Goal: Information Seeking & Learning: Check status

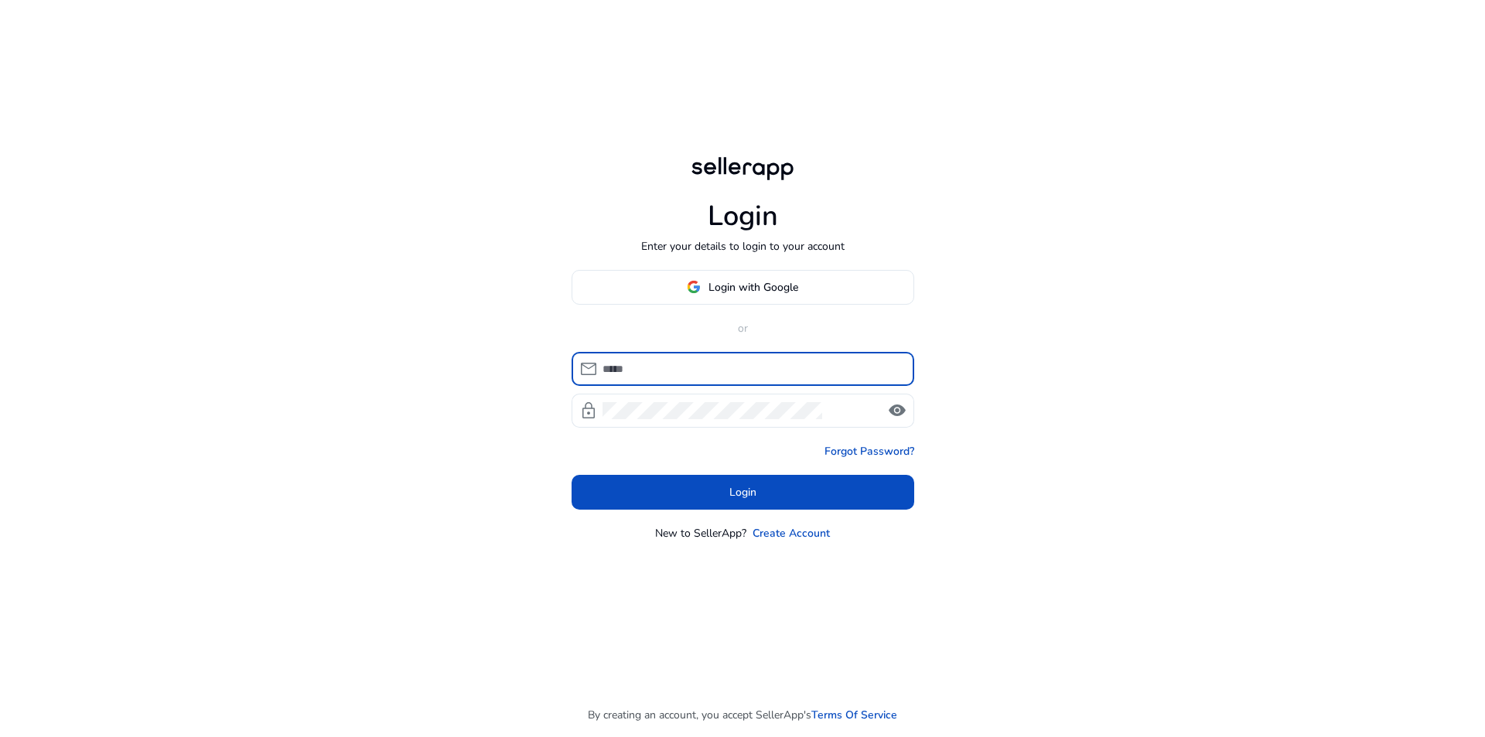
type input "**********"
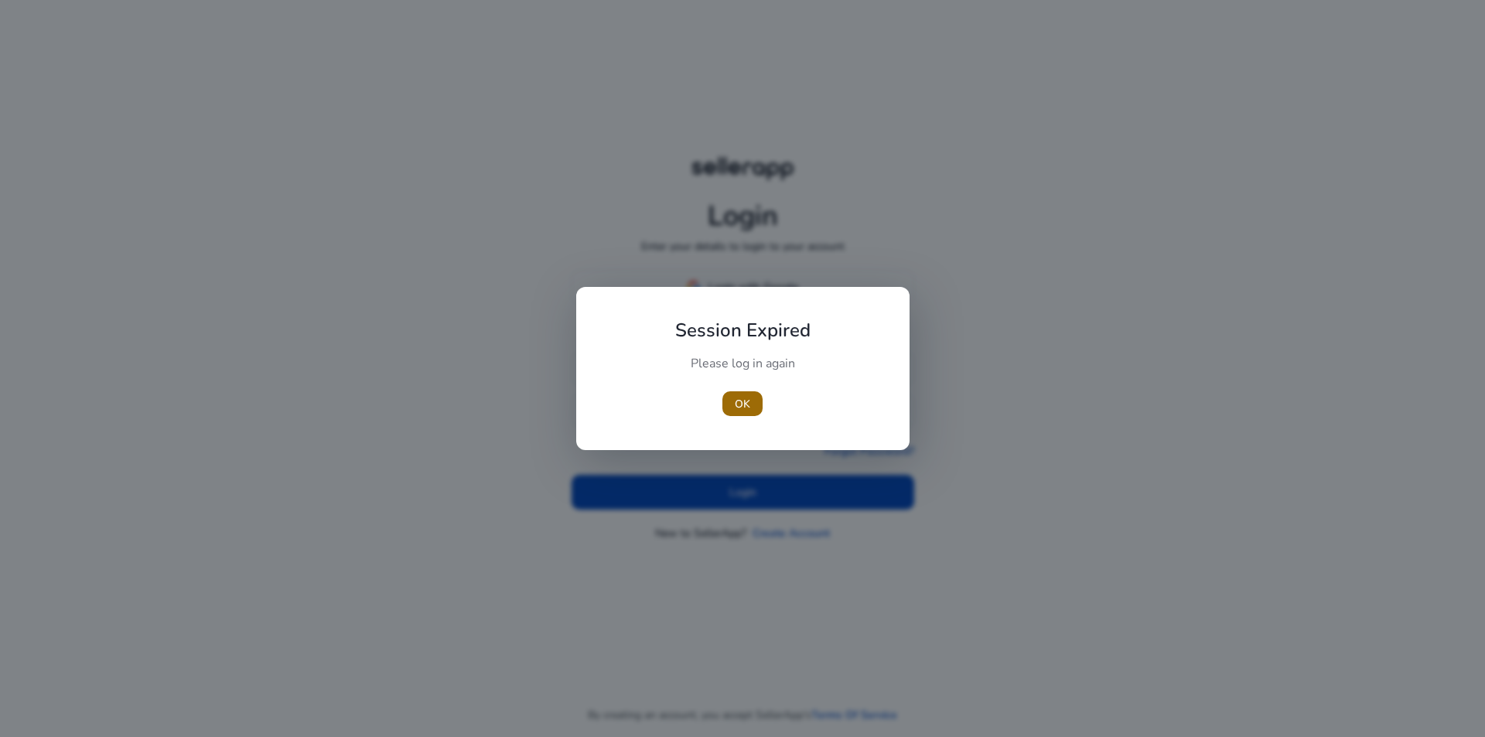
click at [750, 408] on span "button" at bounding box center [743, 403] width 40 height 37
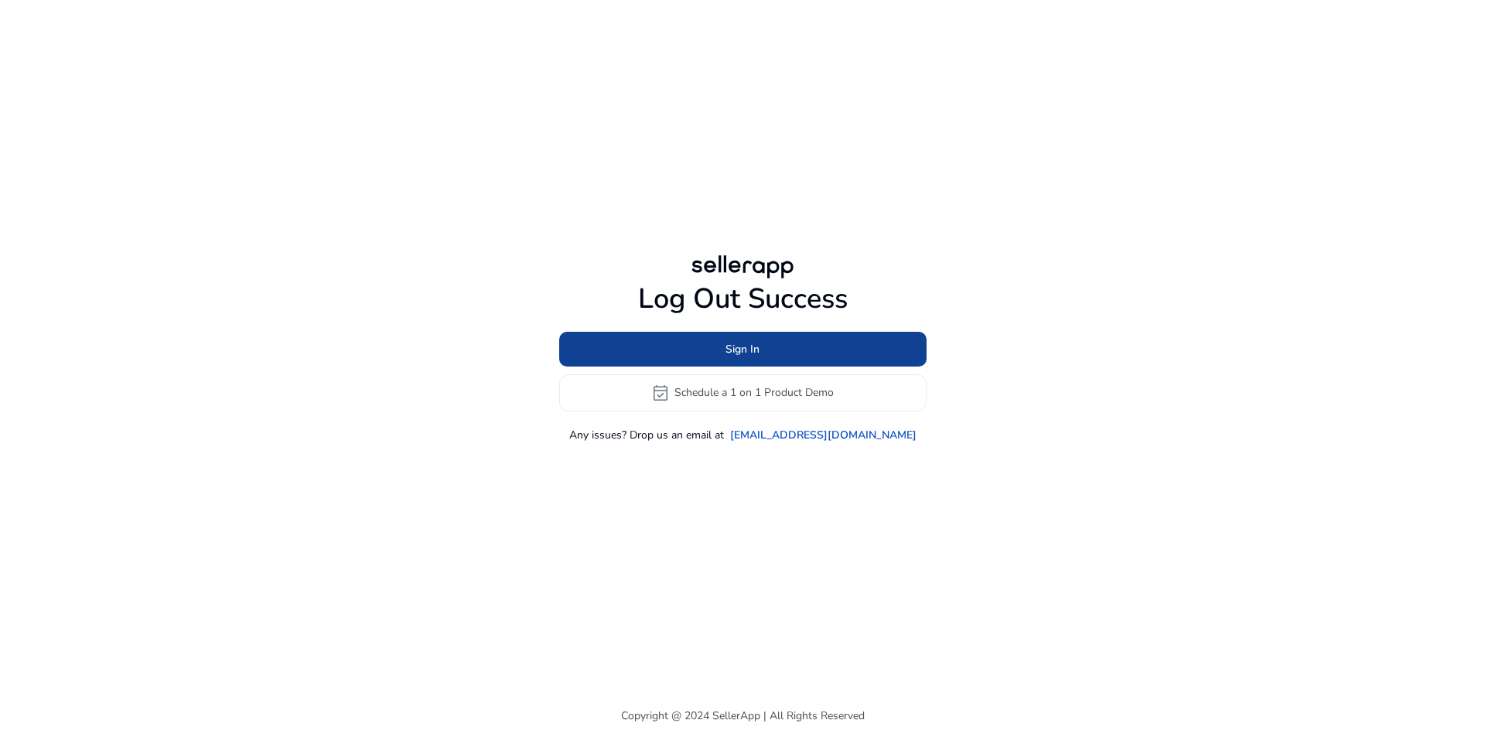
click at [773, 351] on span at bounding box center [742, 348] width 367 height 37
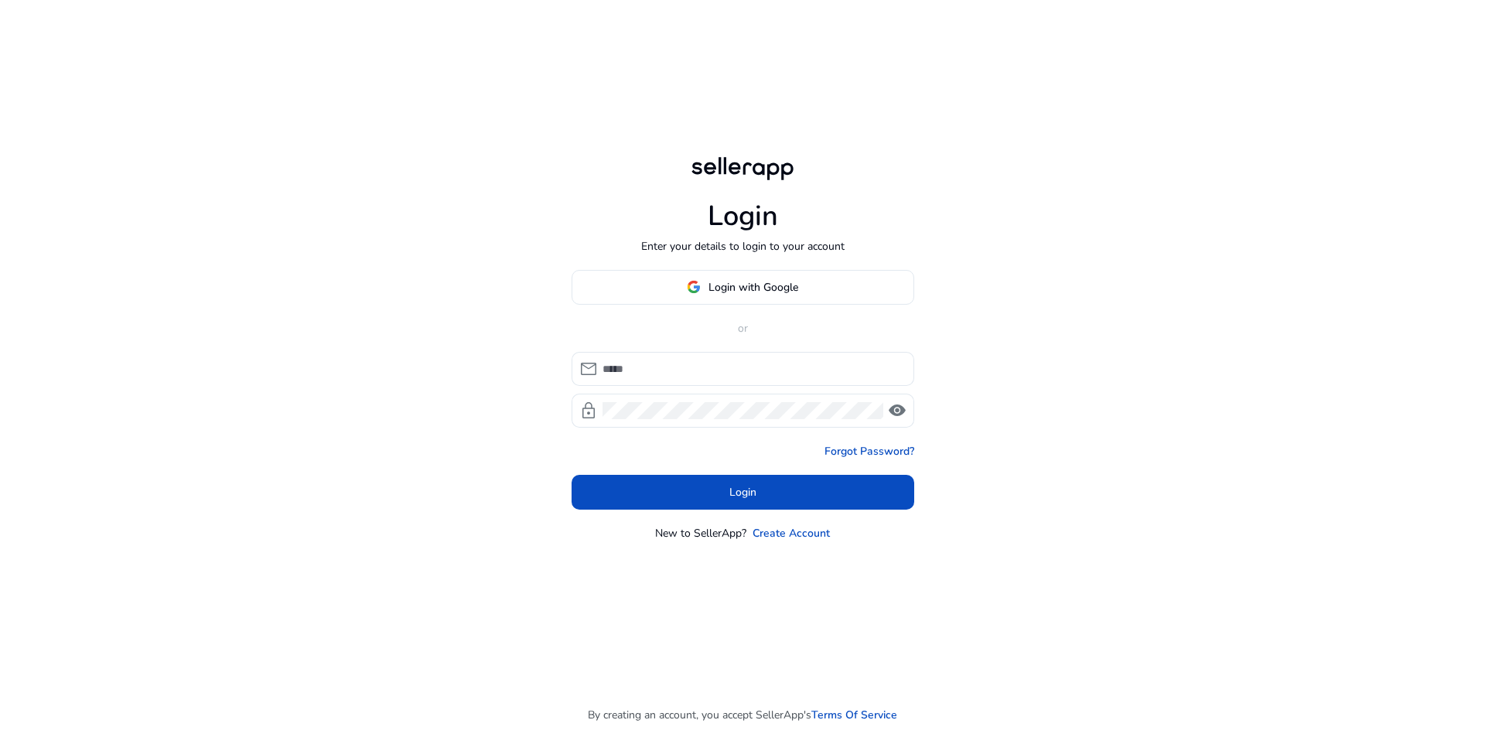
type input "**********"
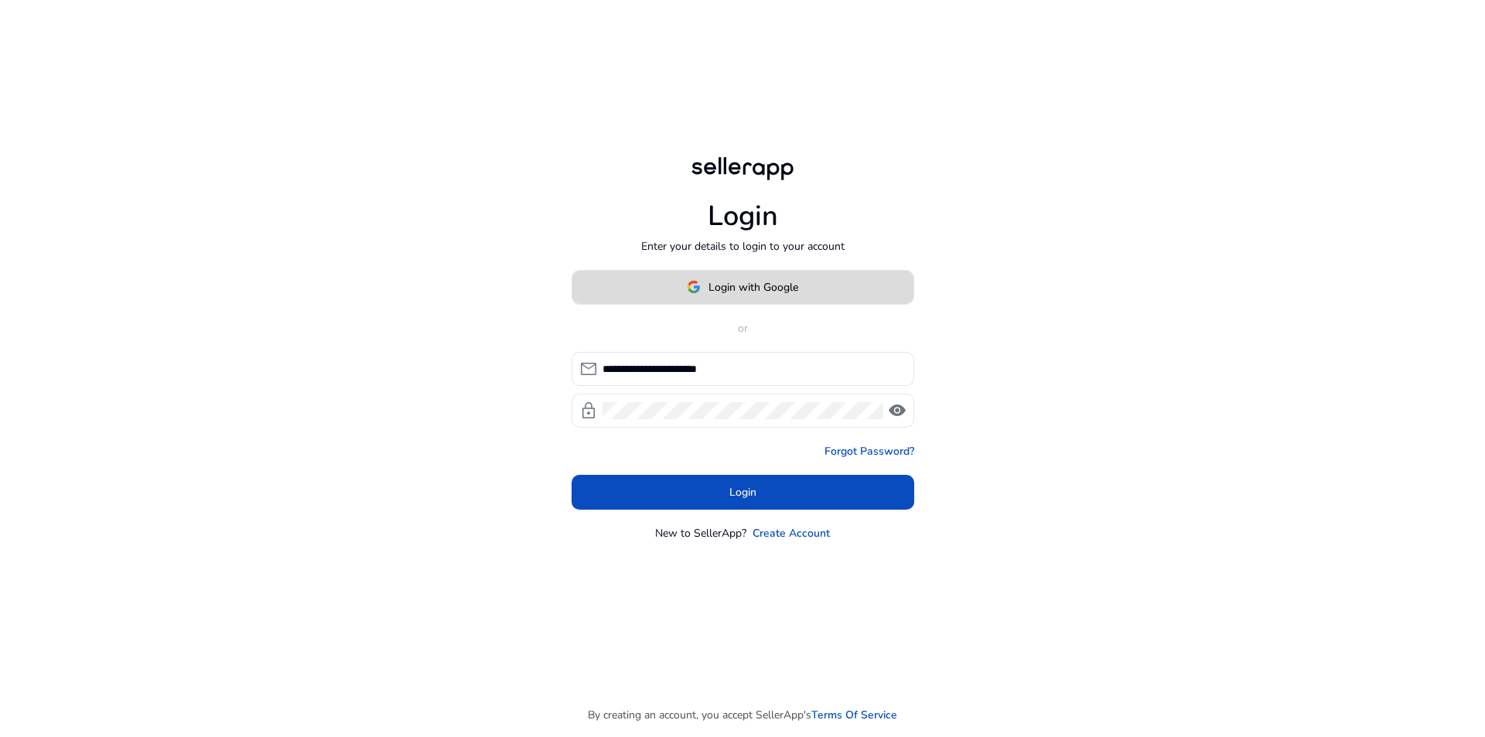
click at [759, 275] on span at bounding box center [742, 286] width 341 height 37
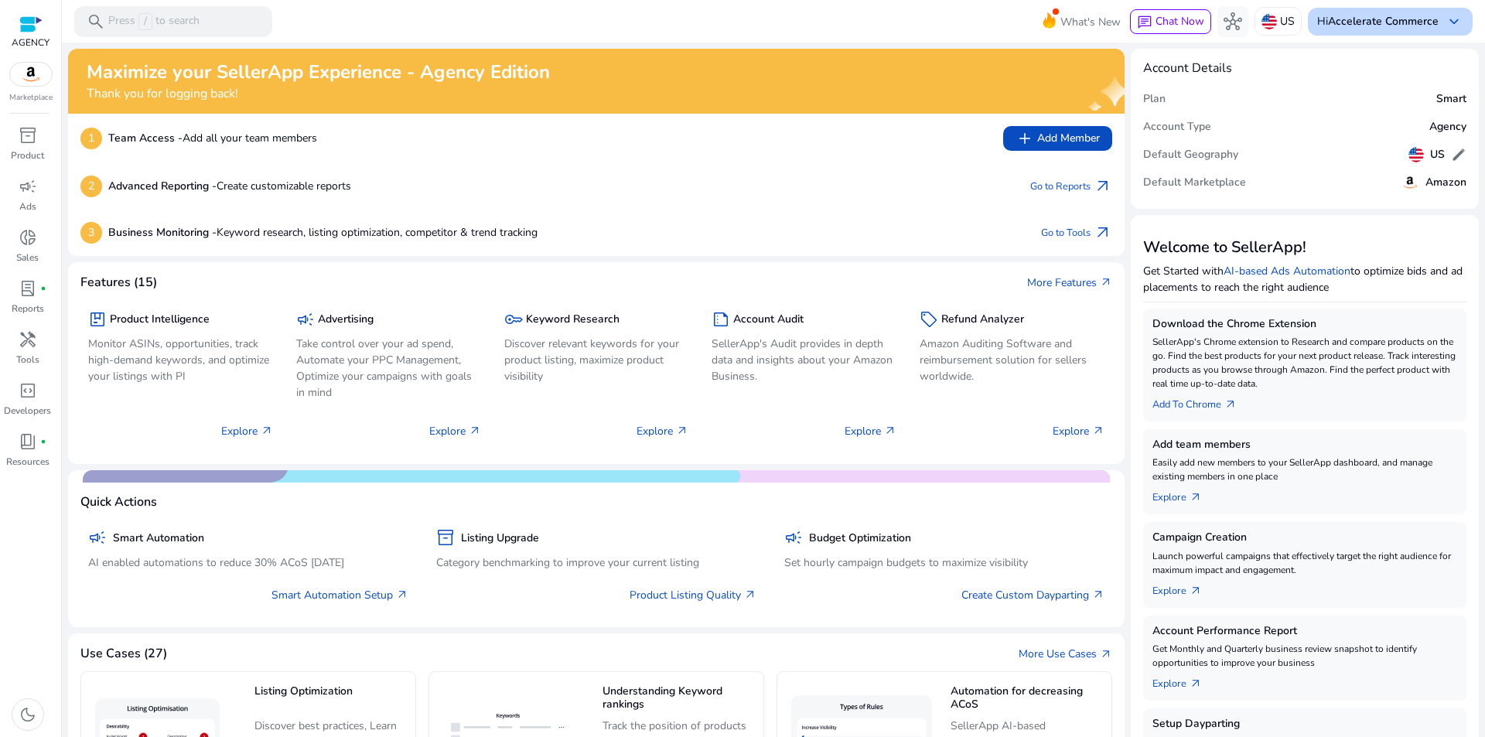
click at [1415, 22] on b "Accelerate Commerce" at bounding box center [1383, 21] width 111 height 15
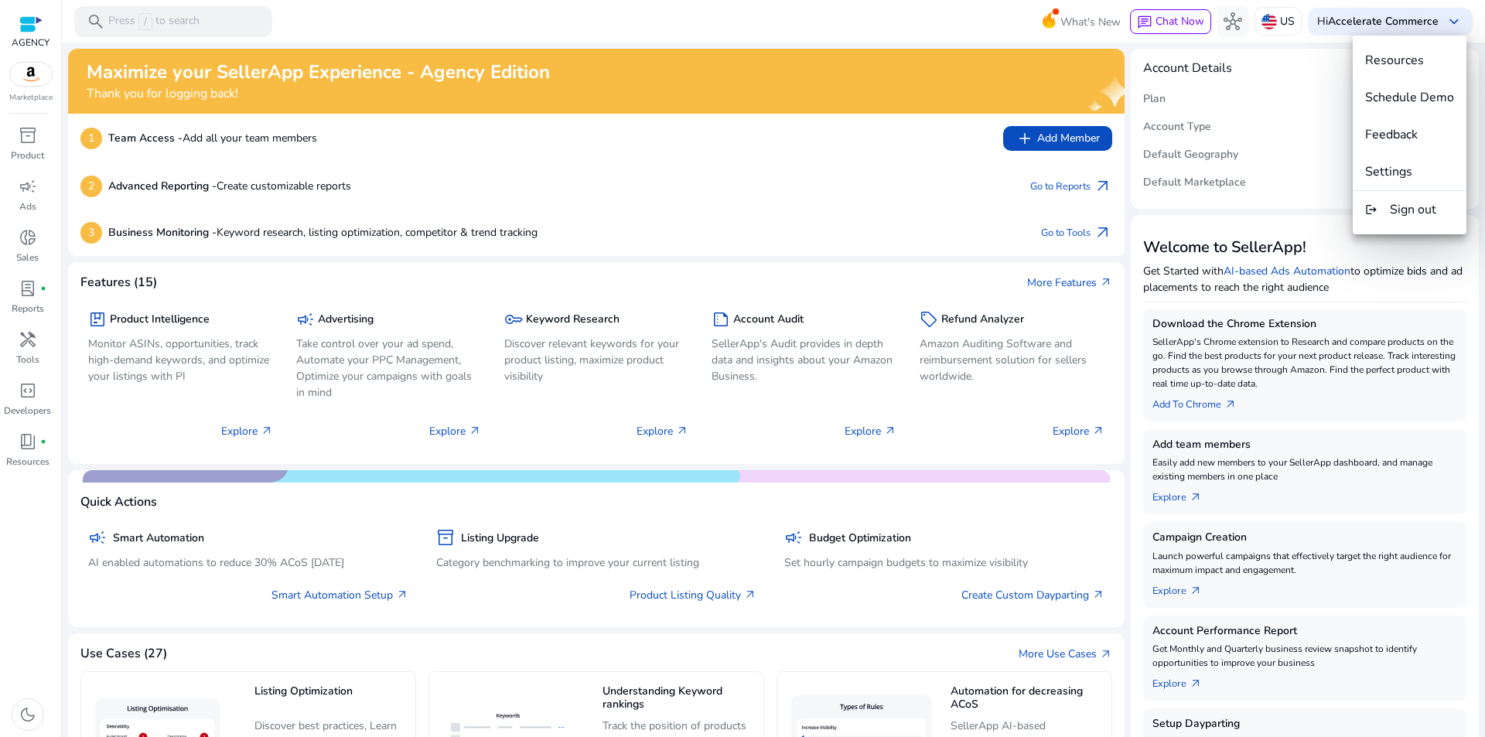
click at [23, 681] on div at bounding box center [742, 368] width 1485 height 737
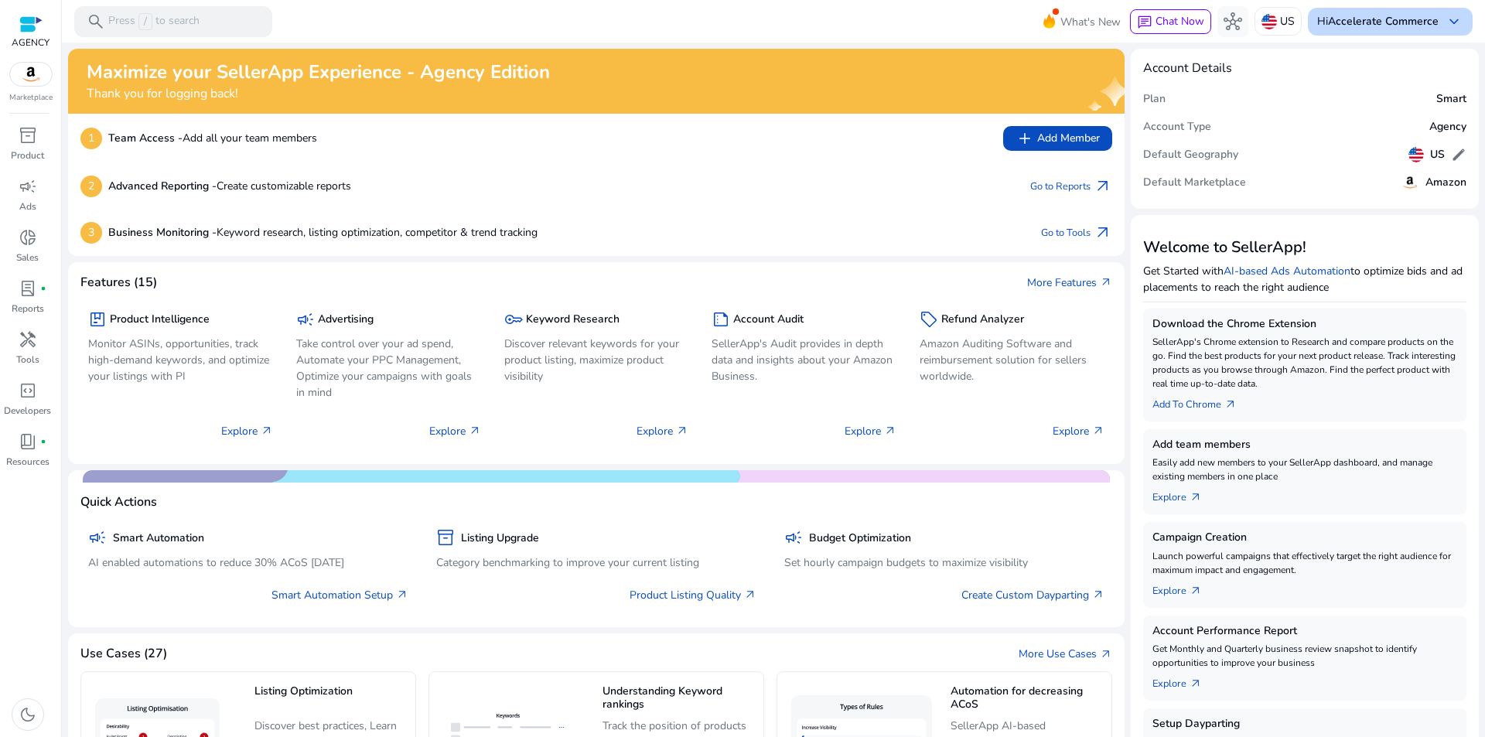
click at [1423, 14] on b "Accelerate Commerce" at bounding box center [1383, 21] width 111 height 15
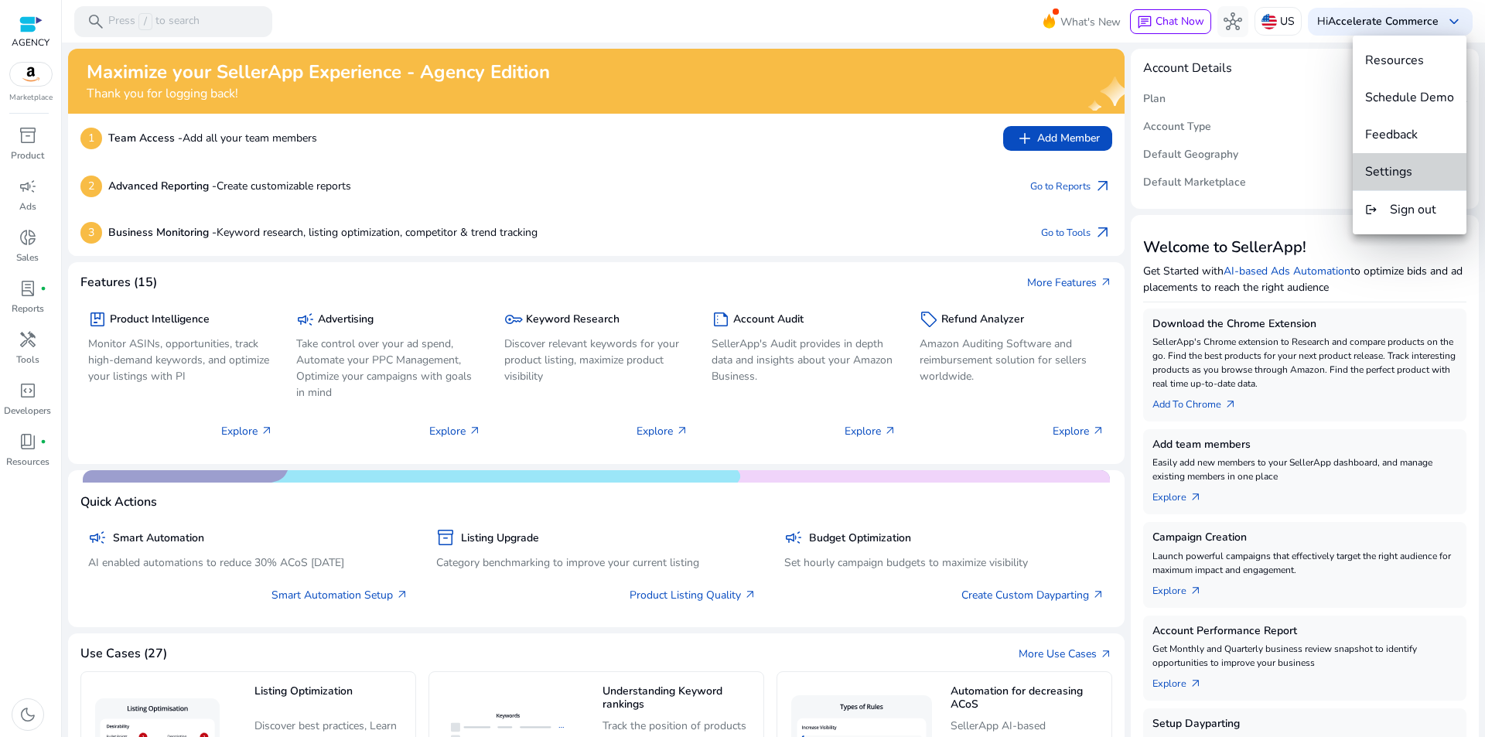
drag, startPoint x: 1425, startPoint y: 161, endPoint x: 1430, endPoint y: 176, distance: 15.4
click at [1430, 176] on span "Settings" at bounding box center [1409, 171] width 89 height 17
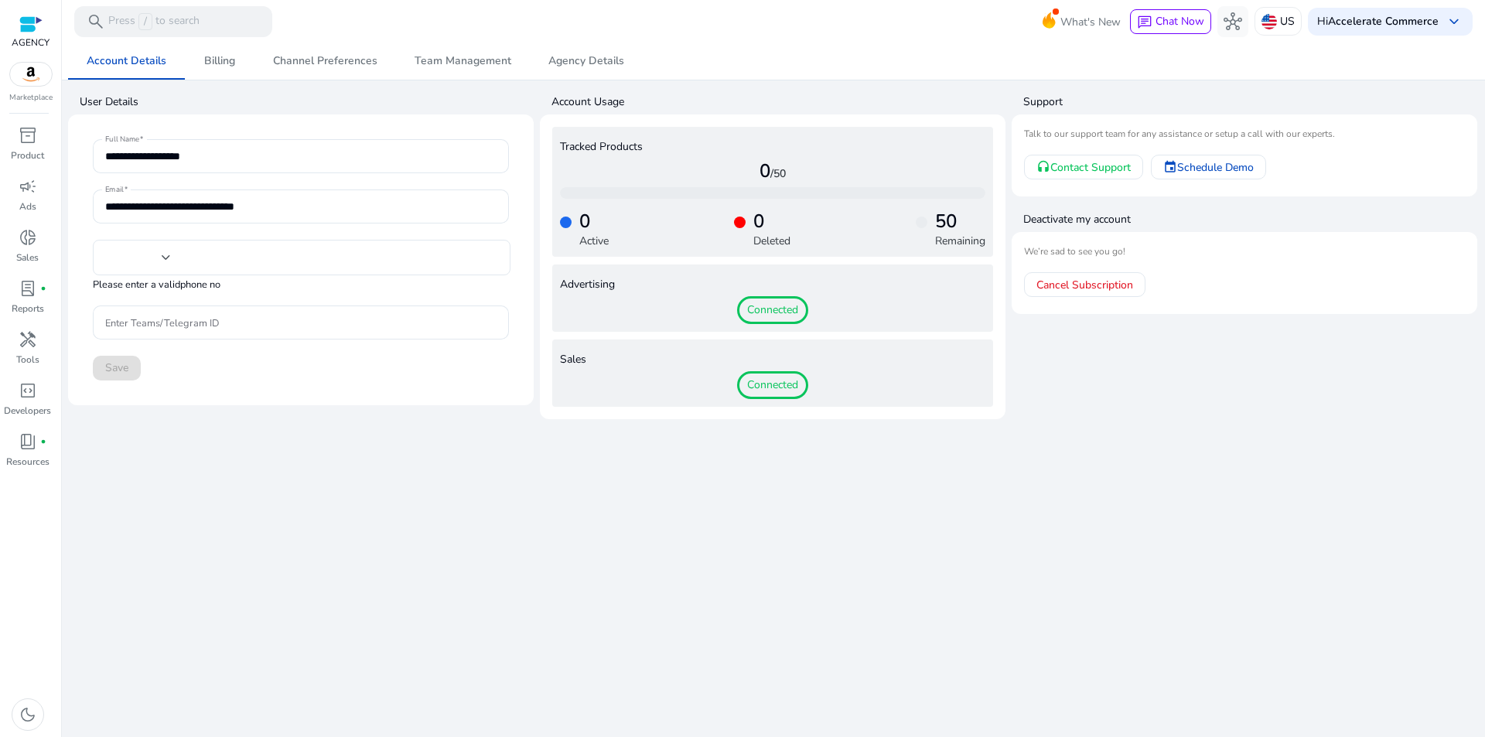
type input "**"
click at [856, 459] on div "**********" at bounding box center [773, 390] width 1411 height 695
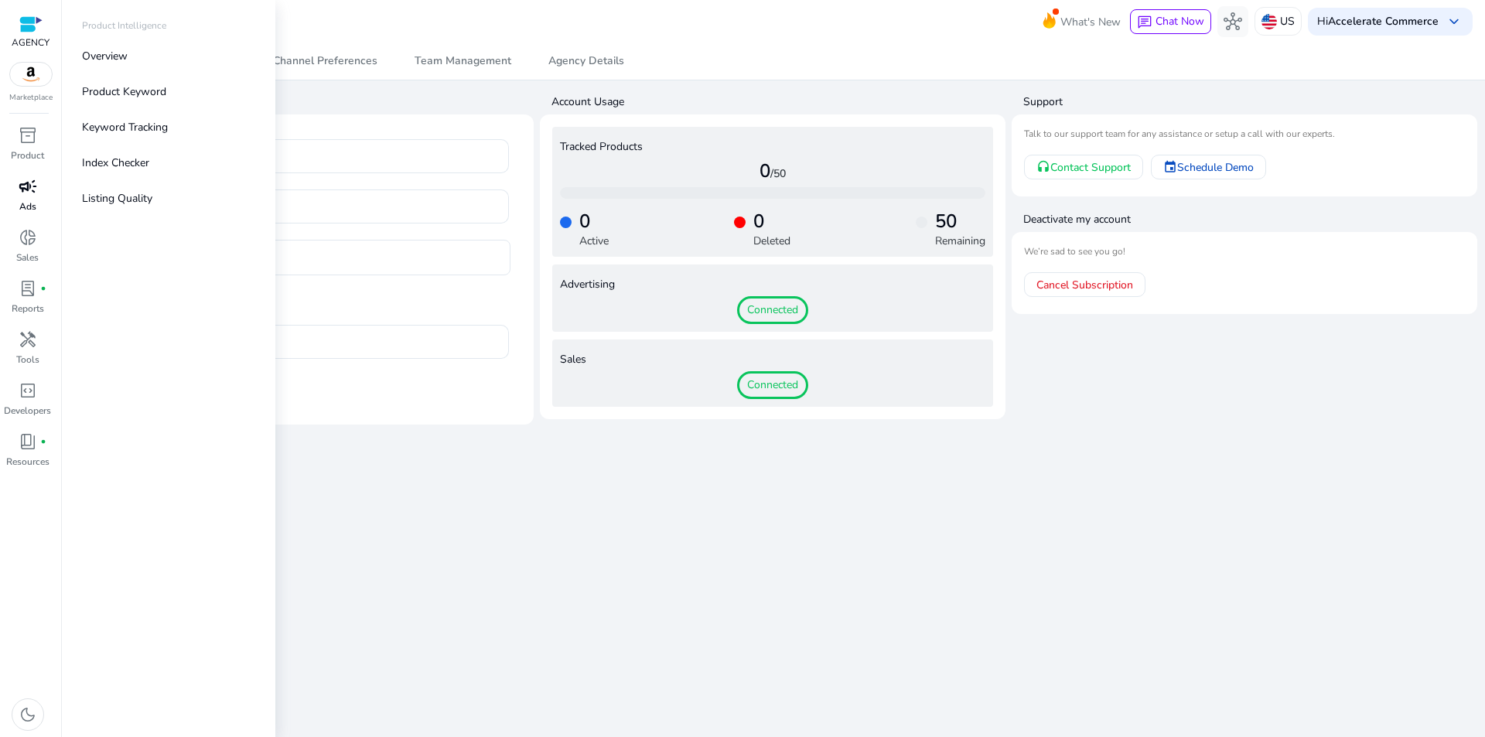
click at [37, 213] on link "campaign Ads" at bounding box center [27, 199] width 55 height 51
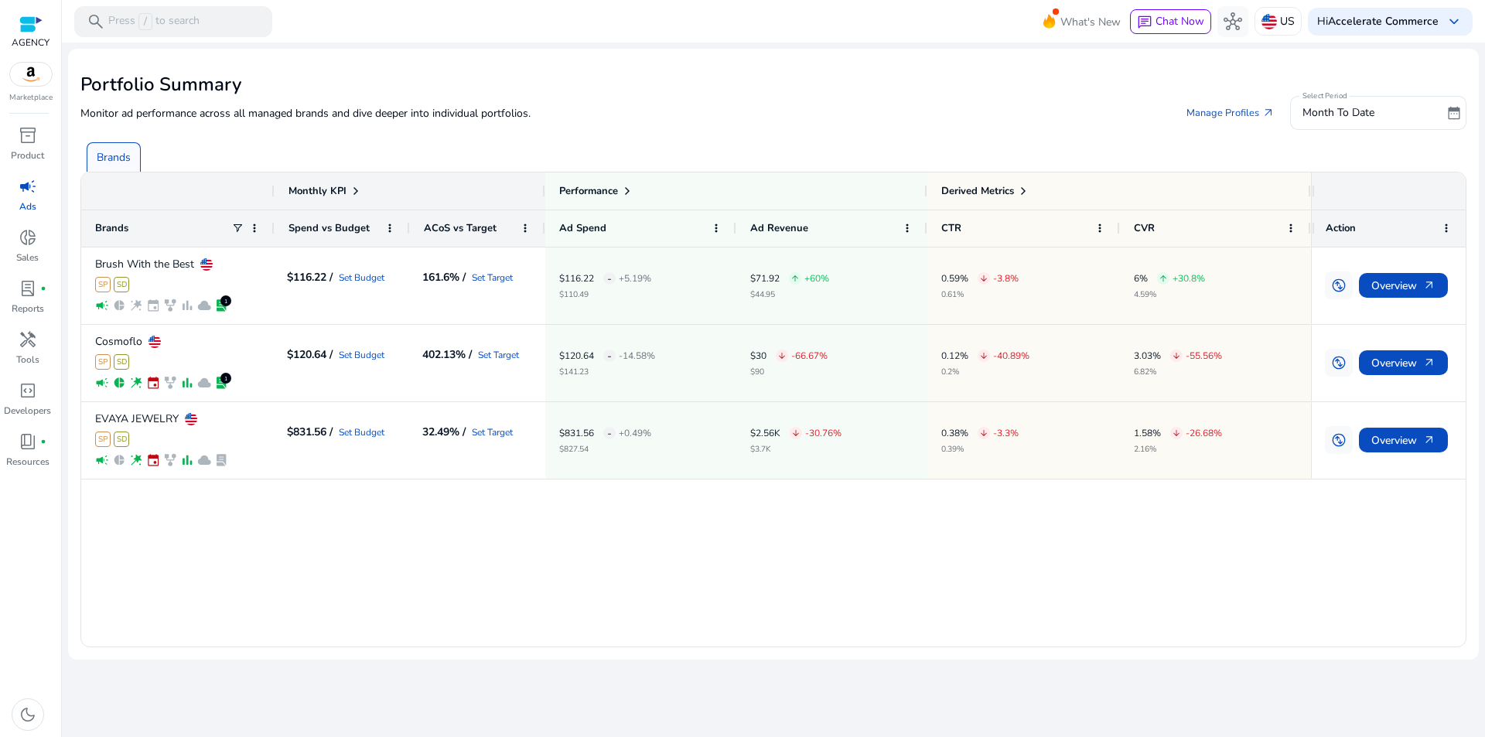
click at [469, 560] on div "Brush With the Best SP SD campaign pie_chart wand_stars event family_history ba…" at bounding box center [696, 447] width 1230 height 399
click at [672, 570] on div "Brush With the Best SP SD campaign pie_chart wand_stars event family_history ba…" at bounding box center [696, 447] width 1230 height 399
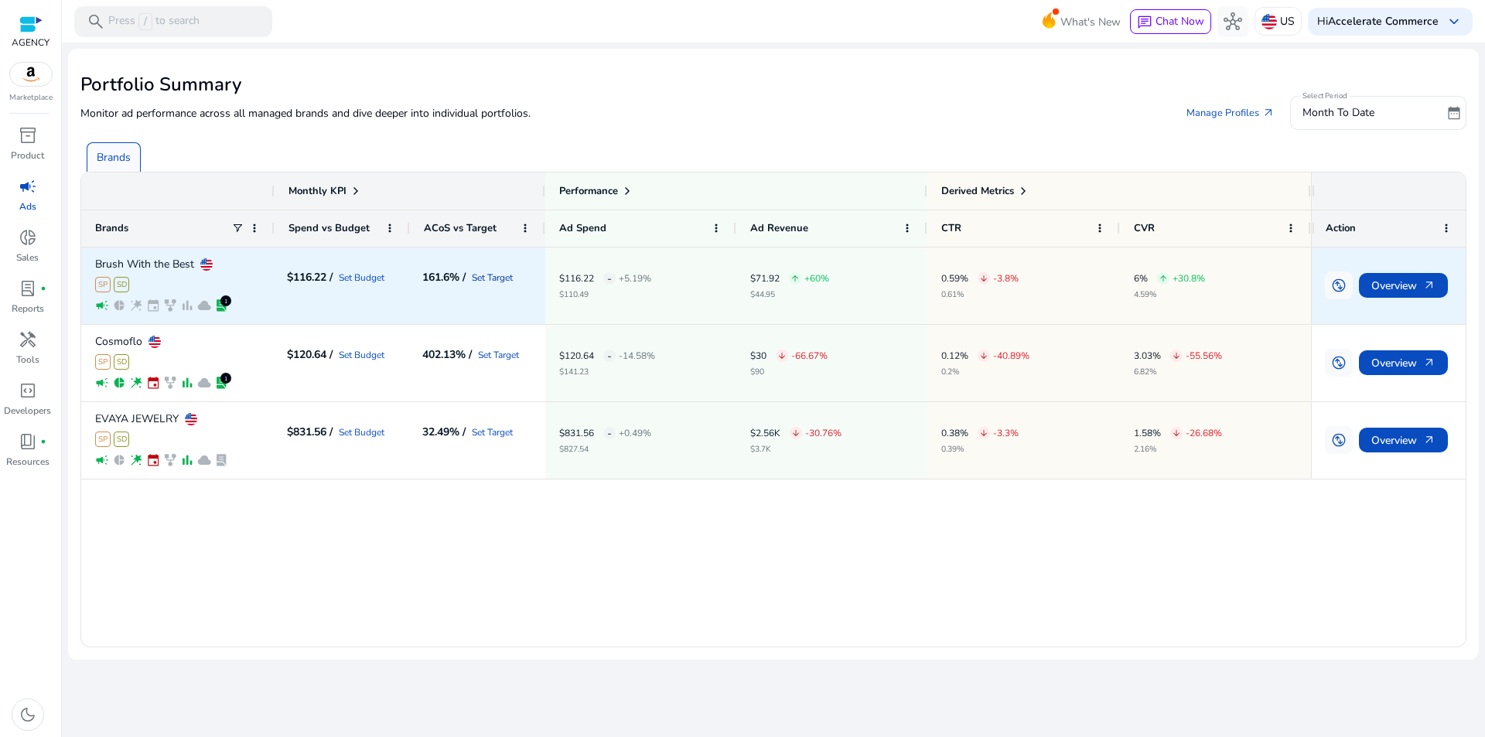
click at [496, 277] on link "Set Target" at bounding box center [492, 277] width 41 height 9
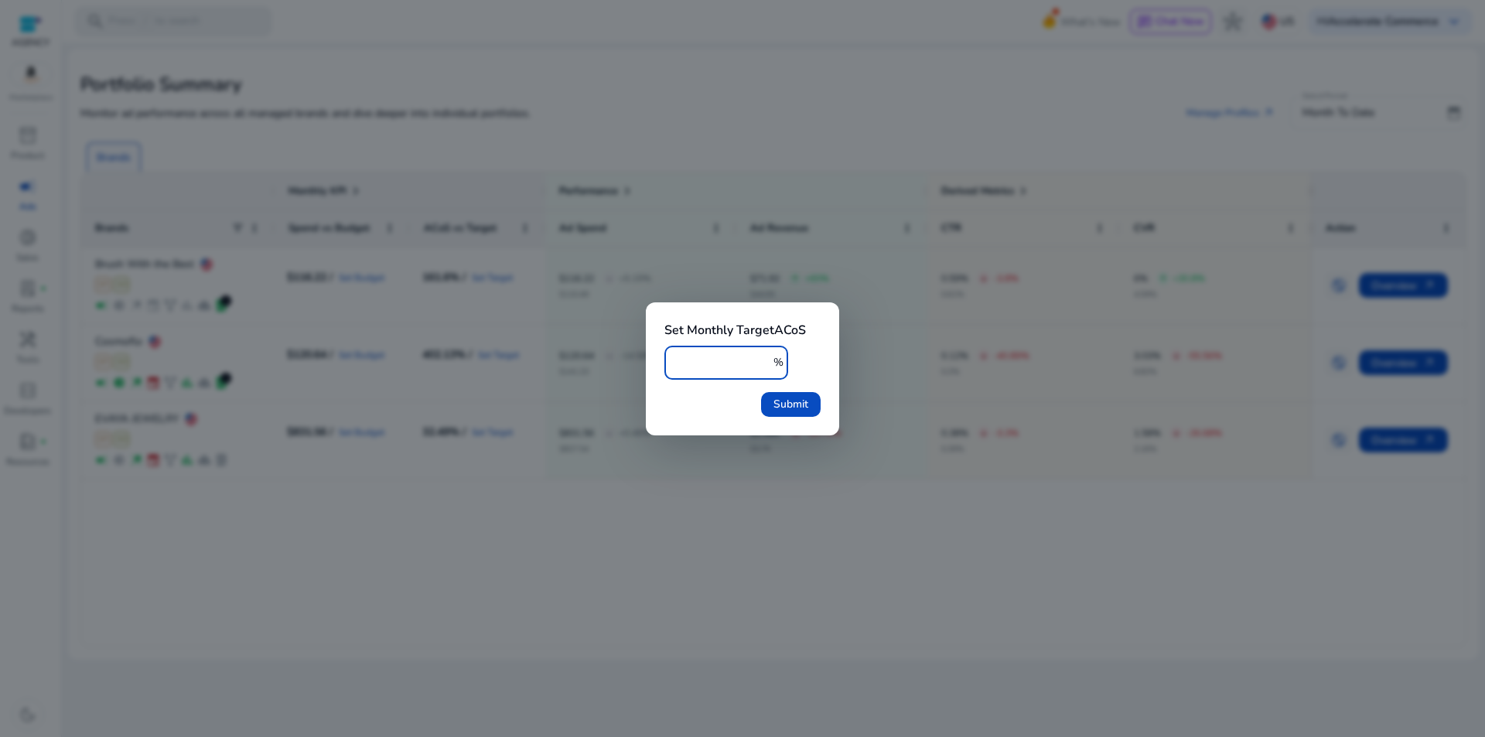
click at [683, 232] on div at bounding box center [742, 368] width 1485 height 737
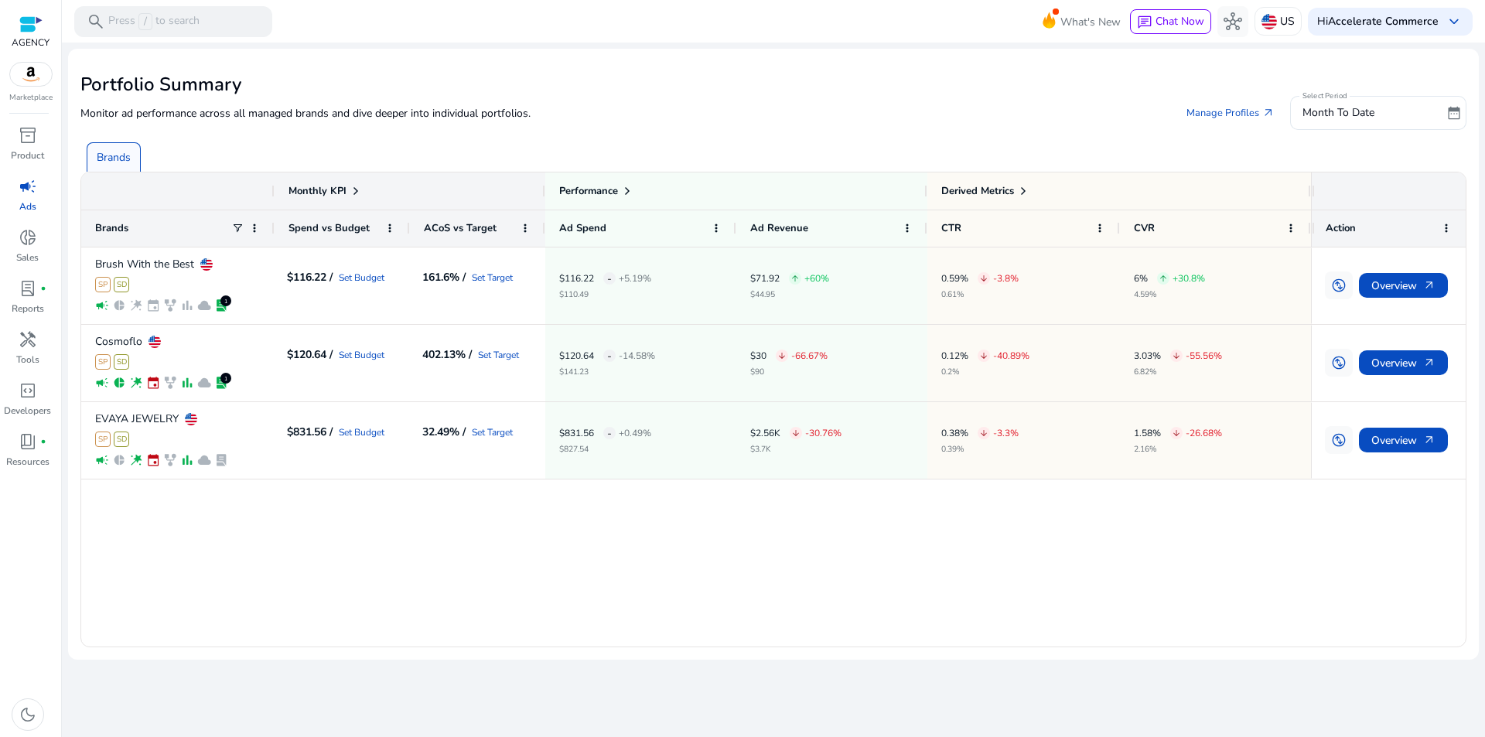
click at [1120, 606] on div "Brush With the Best SP SD campaign pie_chart wand_stars event family_history ba…" at bounding box center [696, 447] width 1230 height 399
click at [665, 670] on div "We are getting things ready for you... Portfolio Summary Monitor ad performance…" at bounding box center [773, 390] width 1411 height 695
click at [429, 596] on div "Brush With the Best SP SD campaign pie_chart wand_stars event family_history ba…" at bounding box center [696, 447] width 1230 height 399
click at [443, 555] on div "Brush With the Best SP SD campaign pie_chart wand_stars event family_history ba…" at bounding box center [696, 447] width 1230 height 399
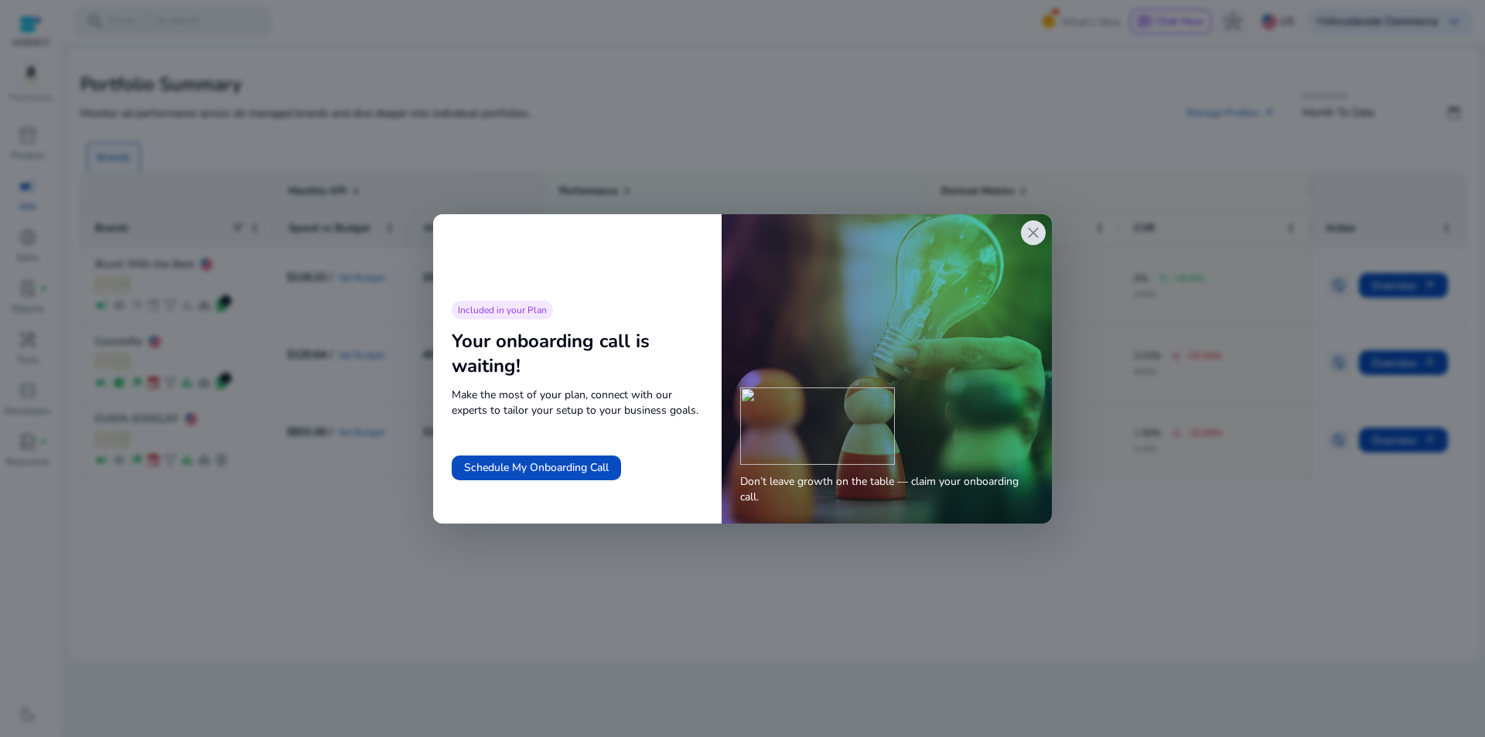
click at [1020, 217] on div "Don’t leave growth on the table — claim your onboarding call." at bounding box center [887, 368] width 330 height 309
click at [1024, 219] on div "Don’t leave growth on the table — claim your onboarding call." at bounding box center [887, 368] width 330 height 309
click at [1035, 238] on span "close" at bounding box center [1033, 233] width 19 height 19
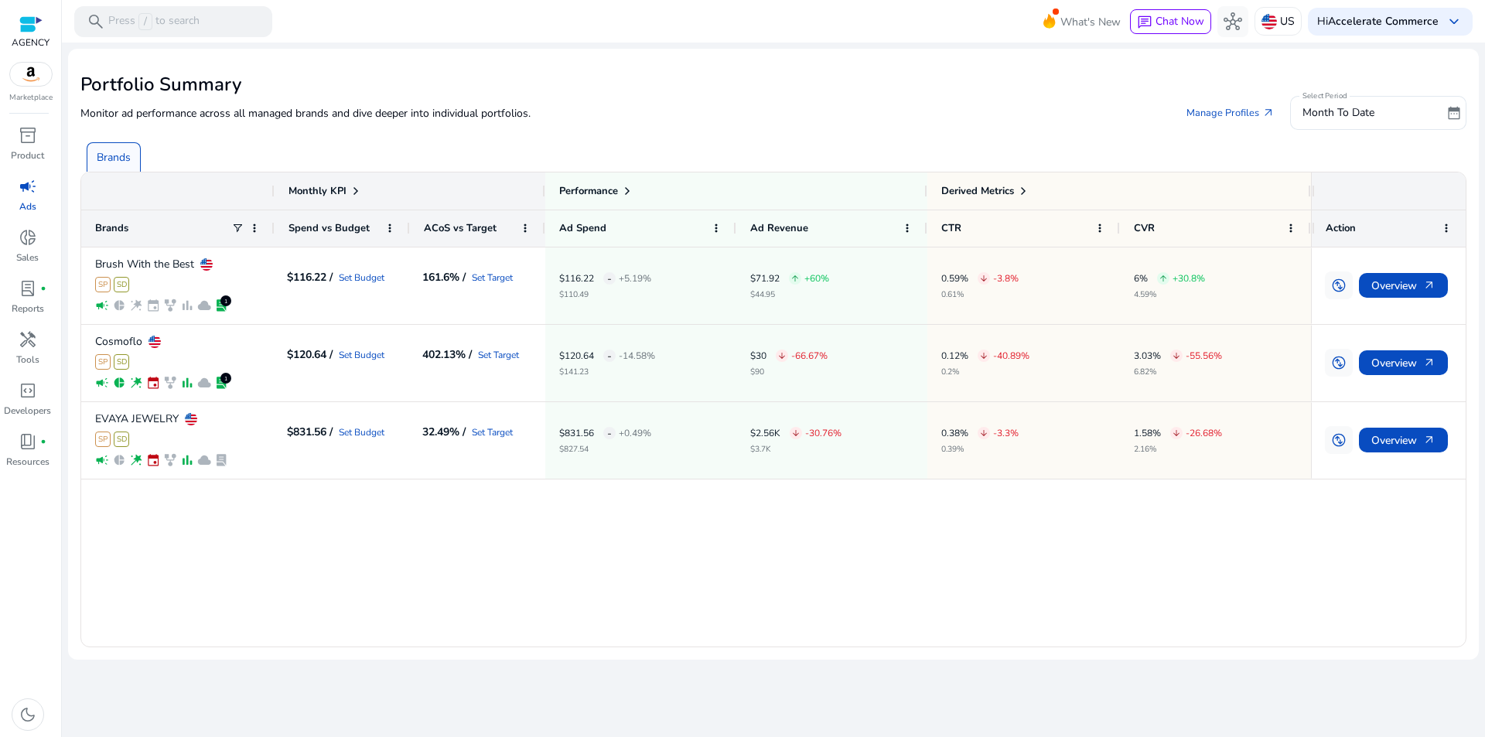
click at [996, 615] on div "Brush With the Best SP SD campaign pie_chart wand_stars event family_history ba…" at bounding box center [696, 447] width 1230 height 399
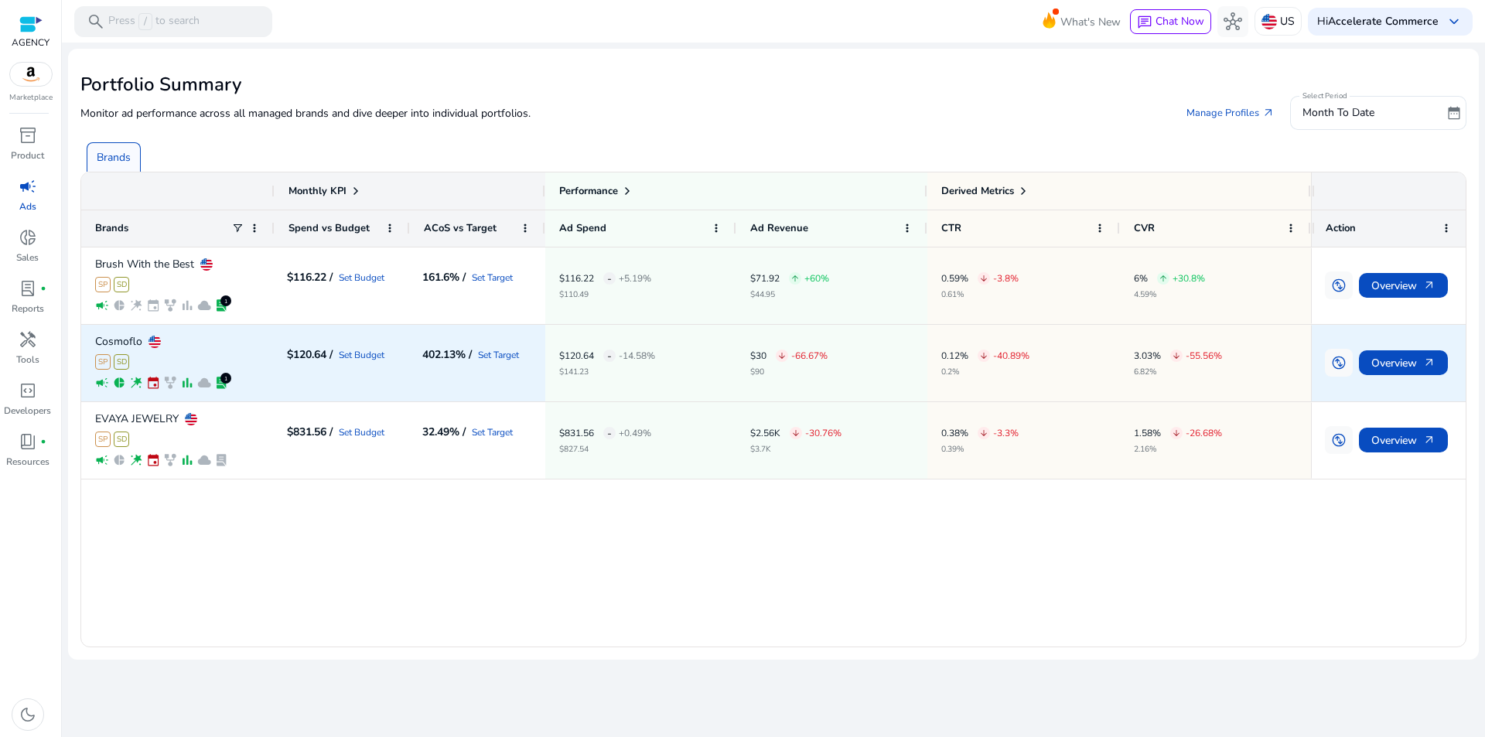
click at [114, 339] on p "Cosmoflo" at bounding box center [118, 342] width 47 height 11
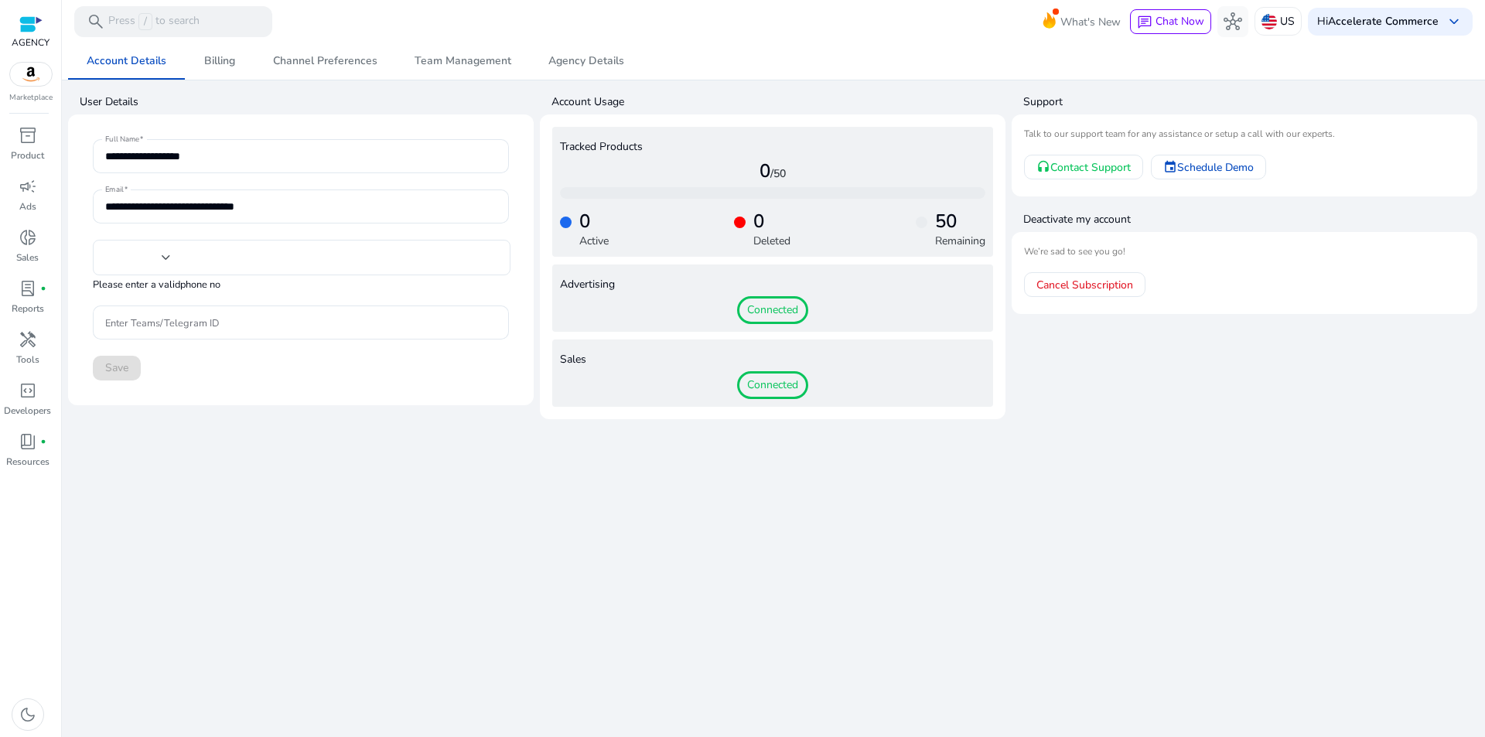
type input "**"
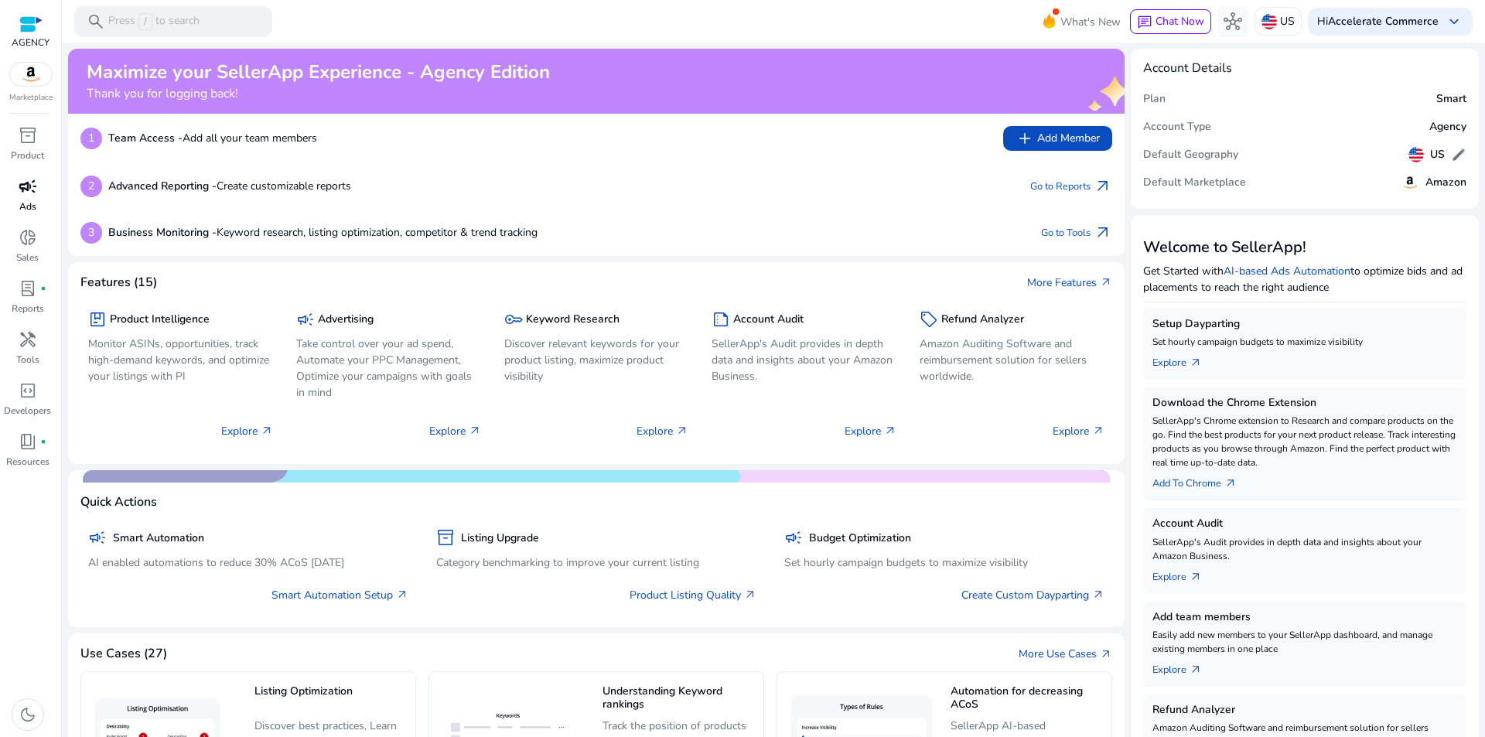
click at [19, 193] on span "campaign" at bounding box center [28, 186] width 19 height 19
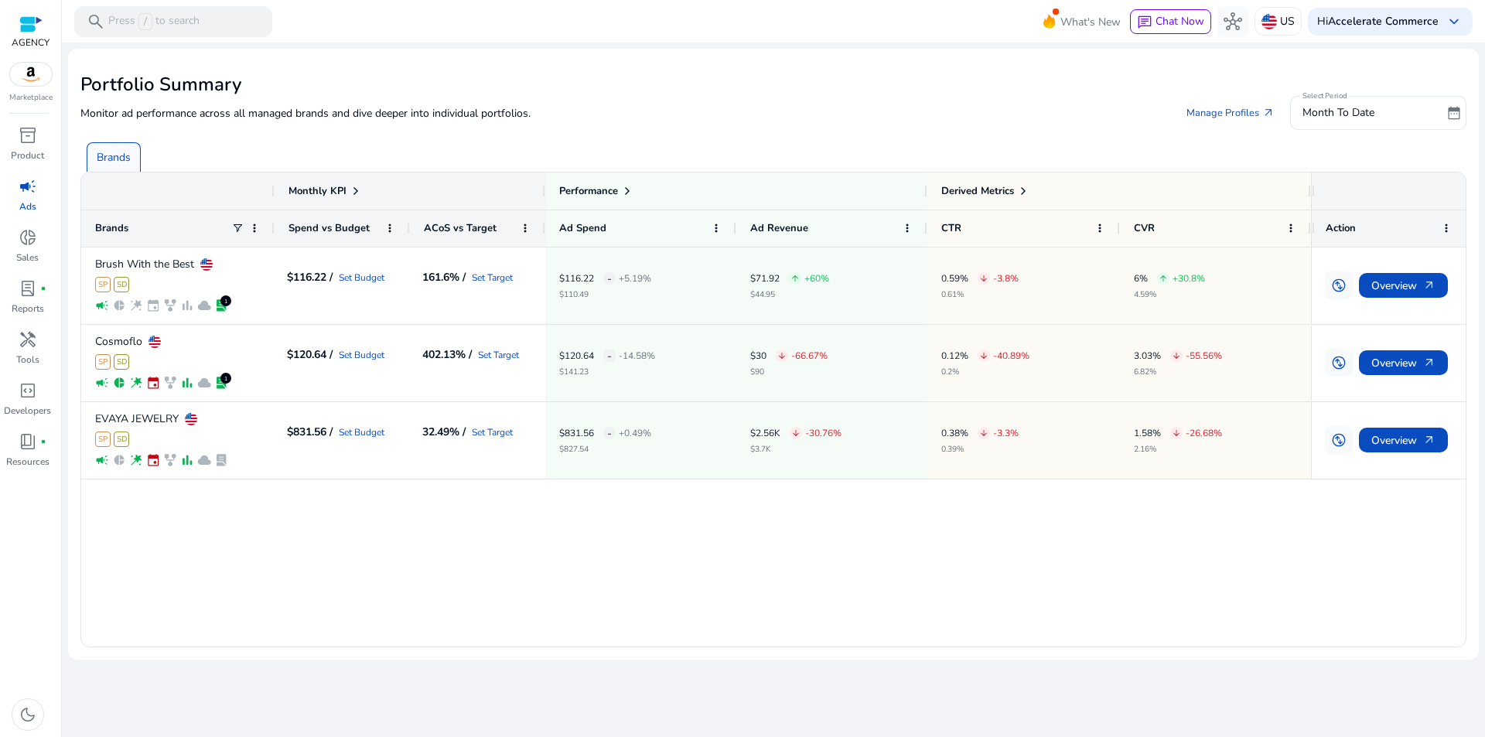
click at [1131, 121] on div "Monitor ad performance across all managed brands and dive deeper into individua…" at bounding box center [773, 113] width 1386 height 34
click at [1324, 83] on h2 "Portfolio Summary" at bounding box center [773, 84] width 1386 height 22
click at [1336, 110] on span "Month To Date" at bounding box center [1339, 112] width 72 height 15
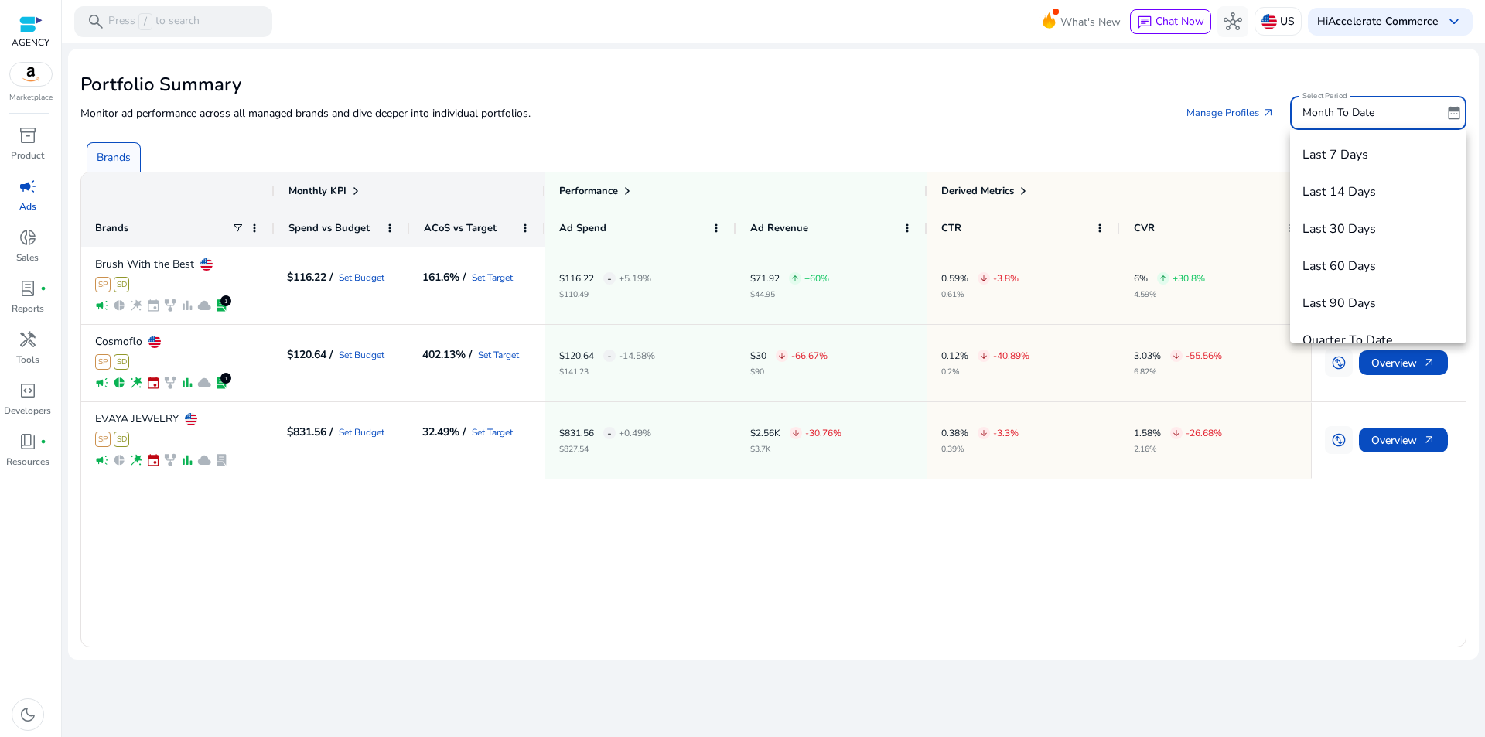
scroll to position [53, 0]
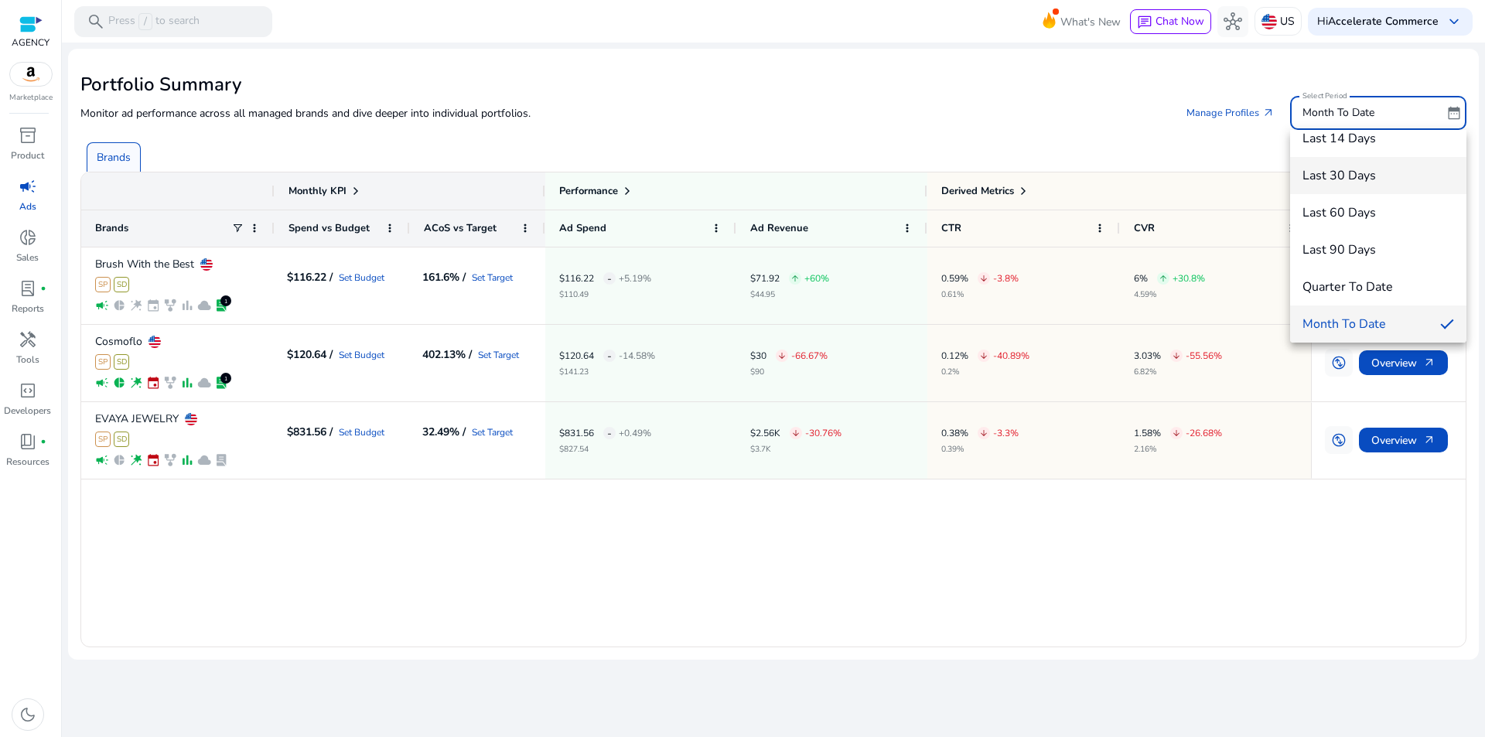
click at [1372, 183] on span "Last 30 Days" at bounding box center [1379, 175] width 152 height 17
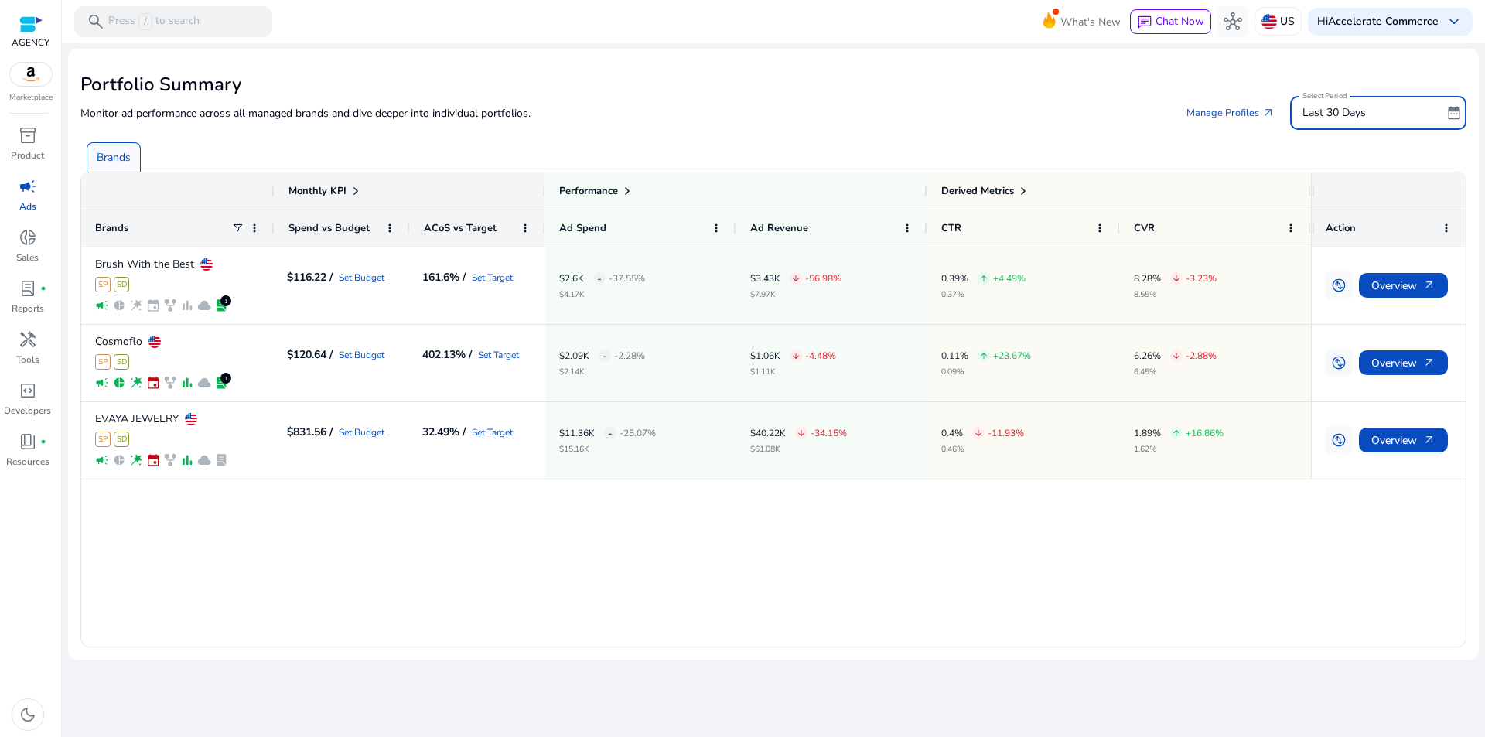
click at [890, 534] on div "Brush With the Best SP SD campaign pie_chart wand_stars event family_history ba…" at bounding box center [696, 447] width 1230 height 399
click at [331, 542] on div "Brush With the Best SP SD campaign pie_chart wand_stars event family_history ba…" at bounding box center [696, 447] width 1230 height 399
click at [1321, 550] on div "Brush With the Best SP SD campaign pie_chart wand_stars event family_history ba…" at bounding box center [773, 447] width 1385 height 399
click at [1118, 549] on div "Brush With the Best SP SD campaign pie_chart wand_stars event family_history ba…" at bounding box center [696, 447] width 1230 height 399
click at [945, 569] on div "Brush With the Best SP SD campaign pie_chart wand_stars event family_history ba…" at bounding box center [696, 447] width 1230 height 399
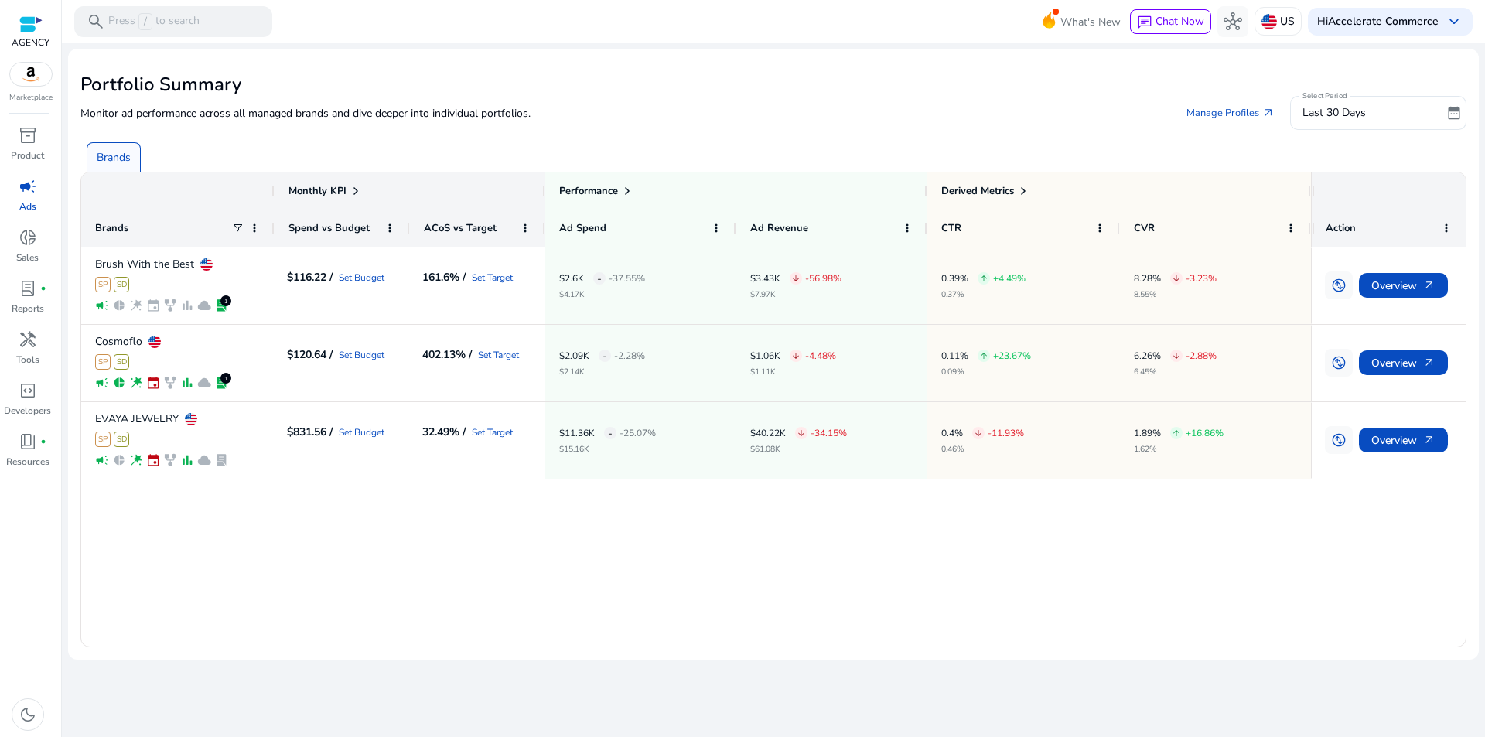
click at [877, 552] on div "Brush With the Best SP SD campaign pie_chart wand_stars event family_history ba…" at bounding box center [696, 447] width 1230 height 399
click at [1330, 94] on mat-label "Select Period" at bounding box center [1325, 96] width 44 height 11
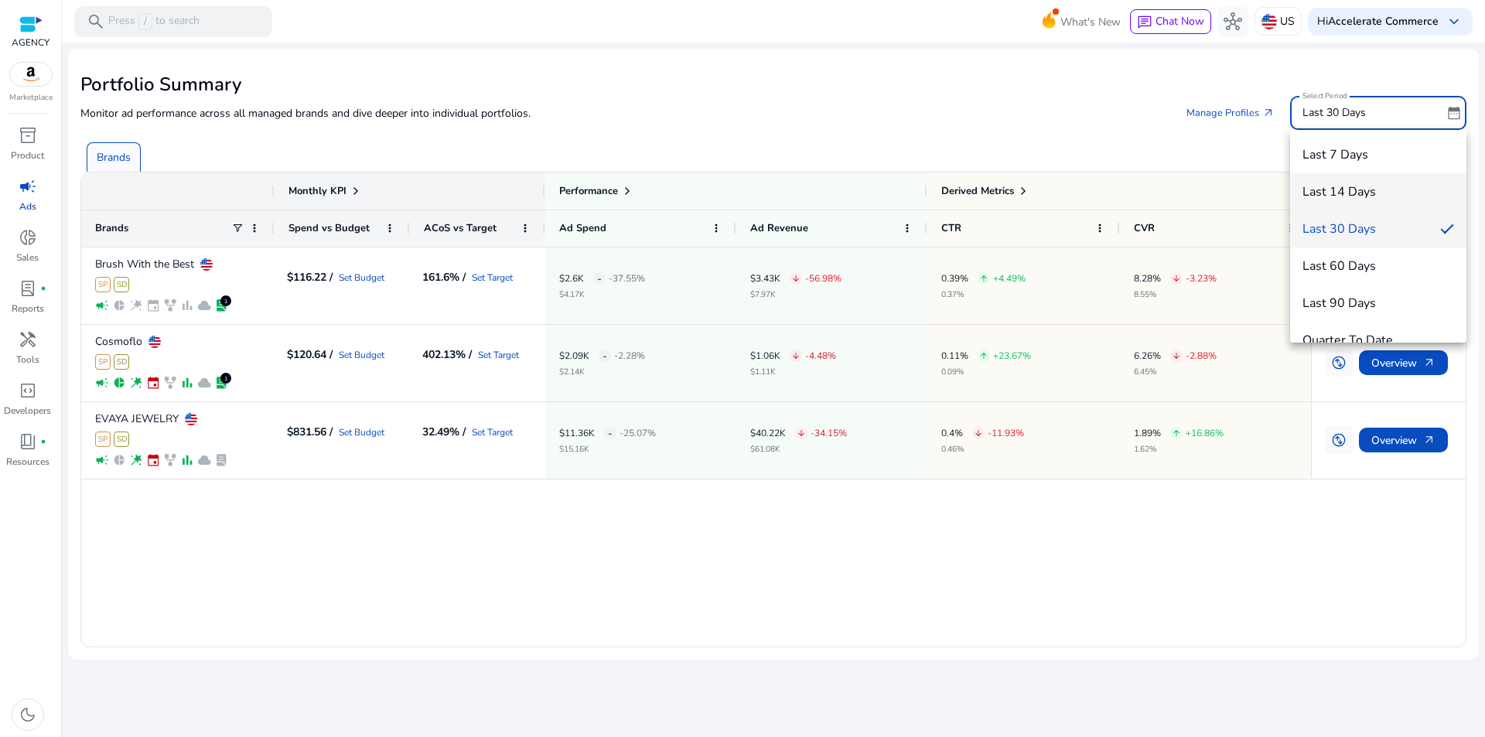
click at [1374, 195] on span "Last 14 Days" at bounding box center [1379, 191] width 152 height 17
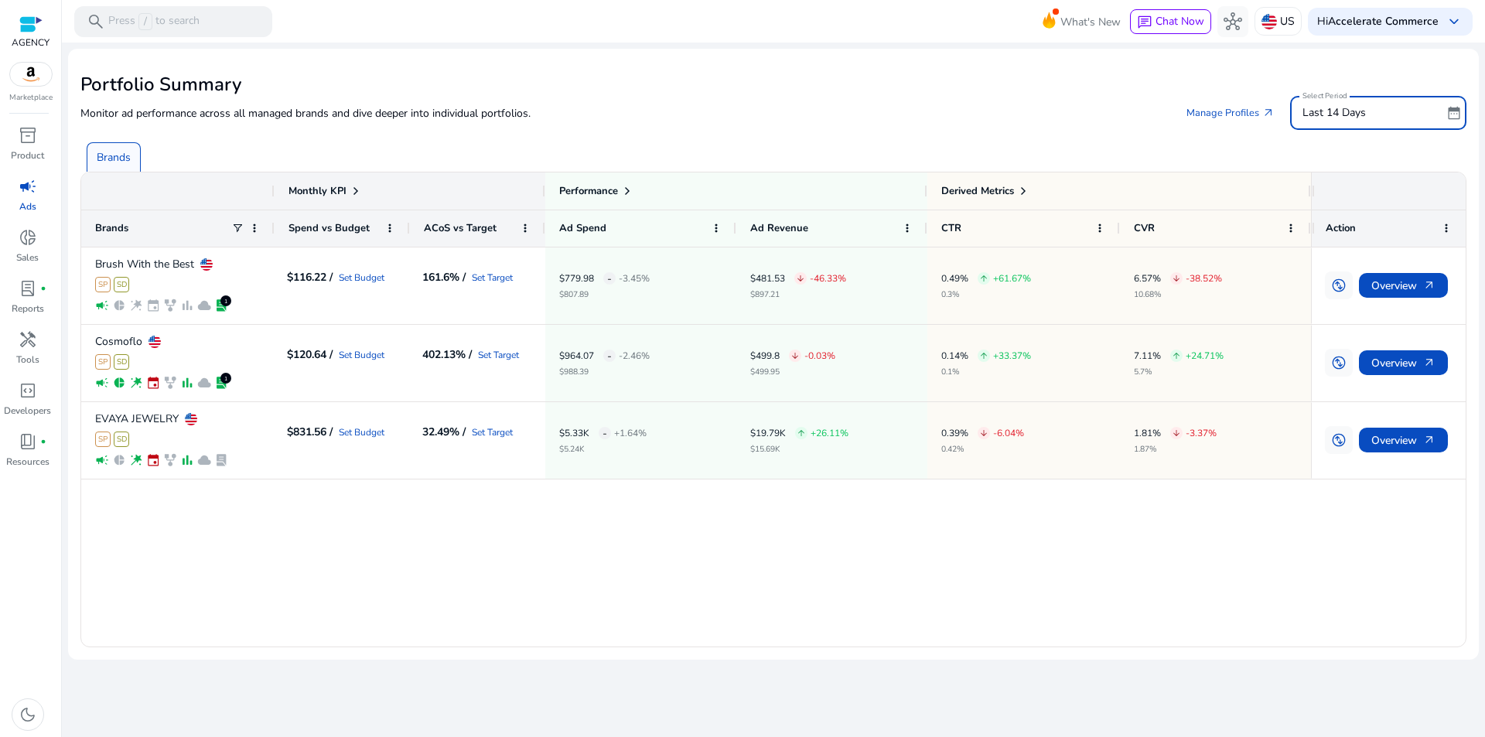
click at [864, 538] on div "Brush With the Best SP SD campaign pie_chart wand_stars event family_history ba…" at bounding box center [696, 447] width 1230 height 399
click at [739, 596] on div "Brush With the Best SP SD campaign pie_chart wand_stars event family_history ba…" at bounding box center [696, 447] width 1230 height 399
click at [1070, 562] on div "Brush With the Best SP SD campaign pie_chart wand_stars event family_history ba…" at bounding box center [696, 447] width 1230 height 399
click at [996, 576] on div "Brush With the Best SP SD campaign pie_chart wand_stars event family_history ba…" at bounding box center [696, 447] width 1230 height 399
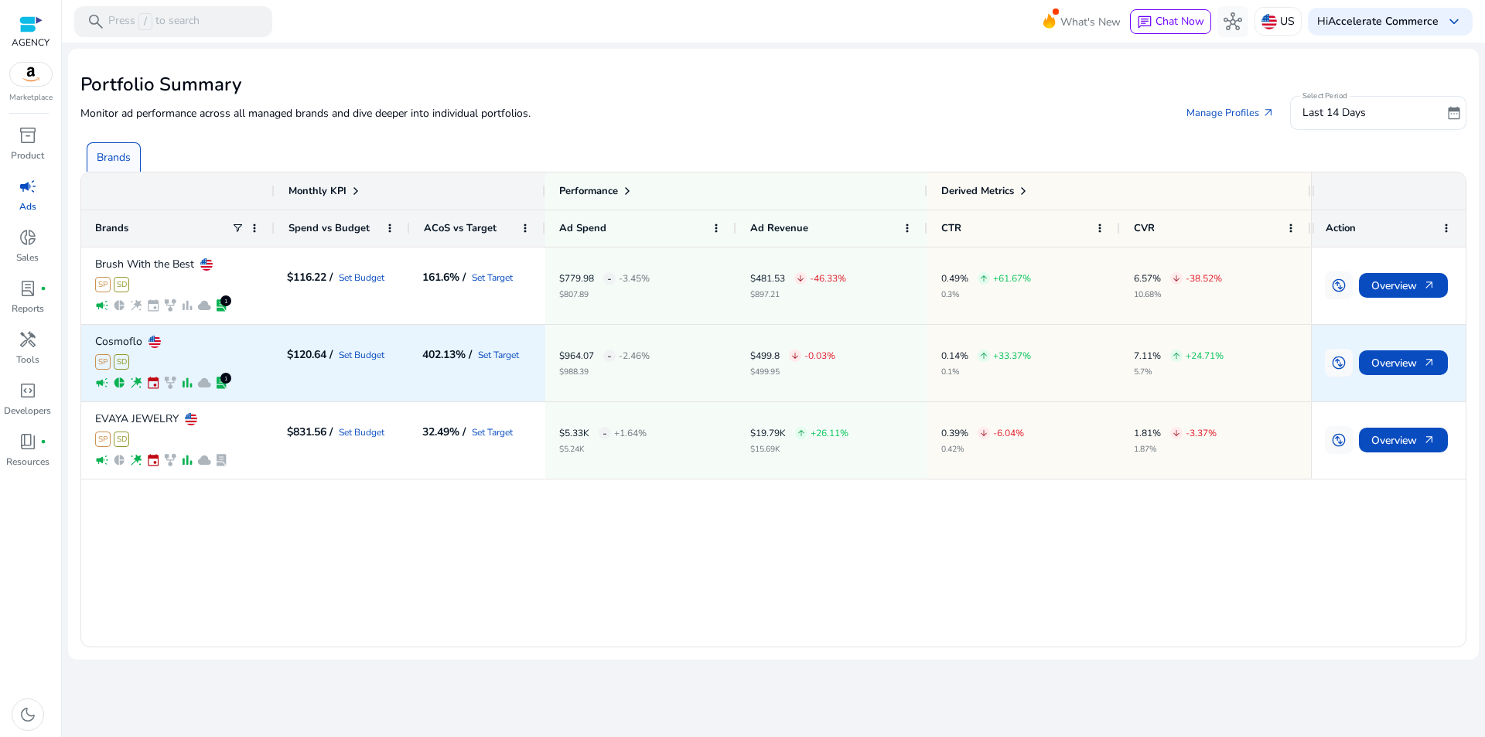
click at [495, 617] on div "Brush With the Best SP SD campaign pie_chart wand_stars event family_history ba…" at bounding box center [696, 447] width 1230 height 399
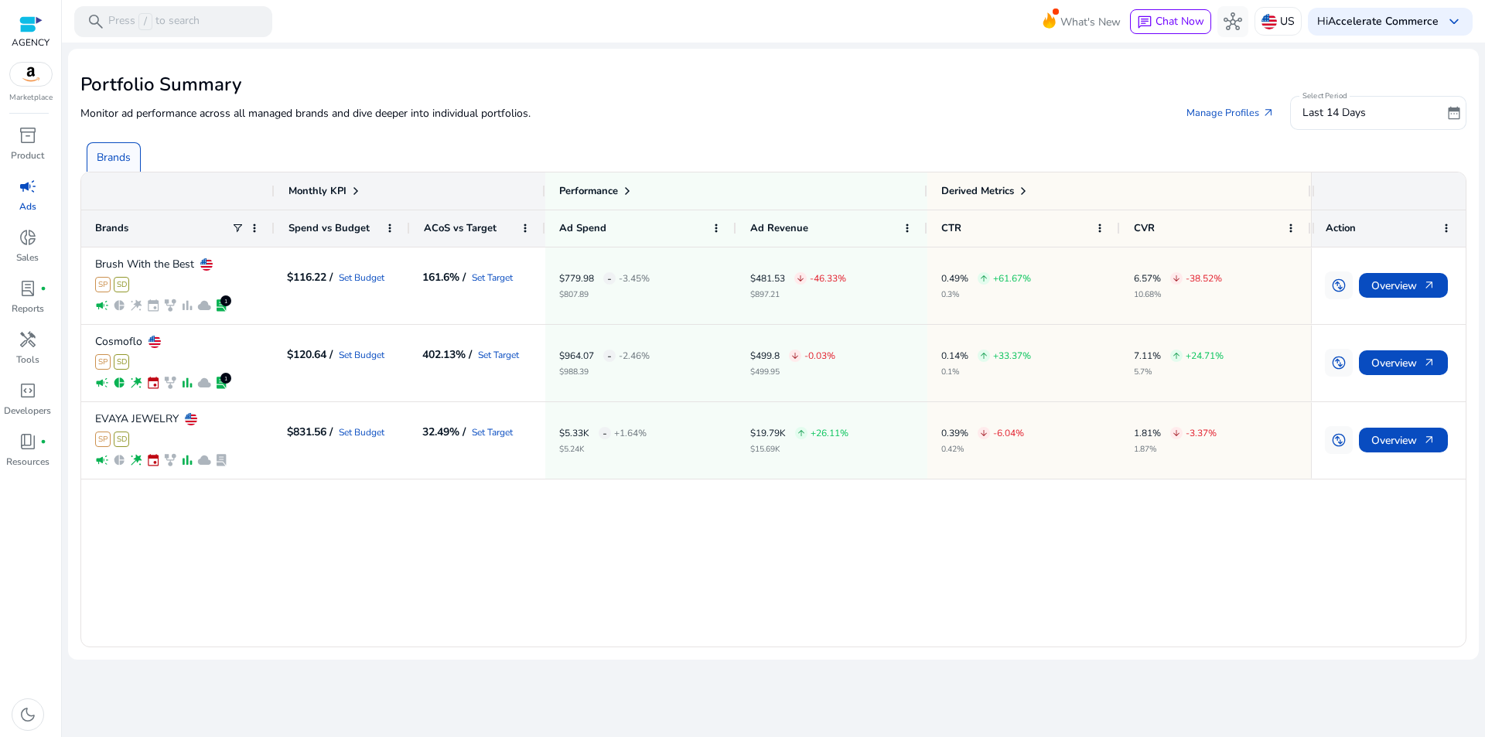
click at [586, 514] on div "Brush With the Best SP SD campaign pie_chart wand_stars event family_history ba…" at bounding box center [696, 447] width 1230 height 399
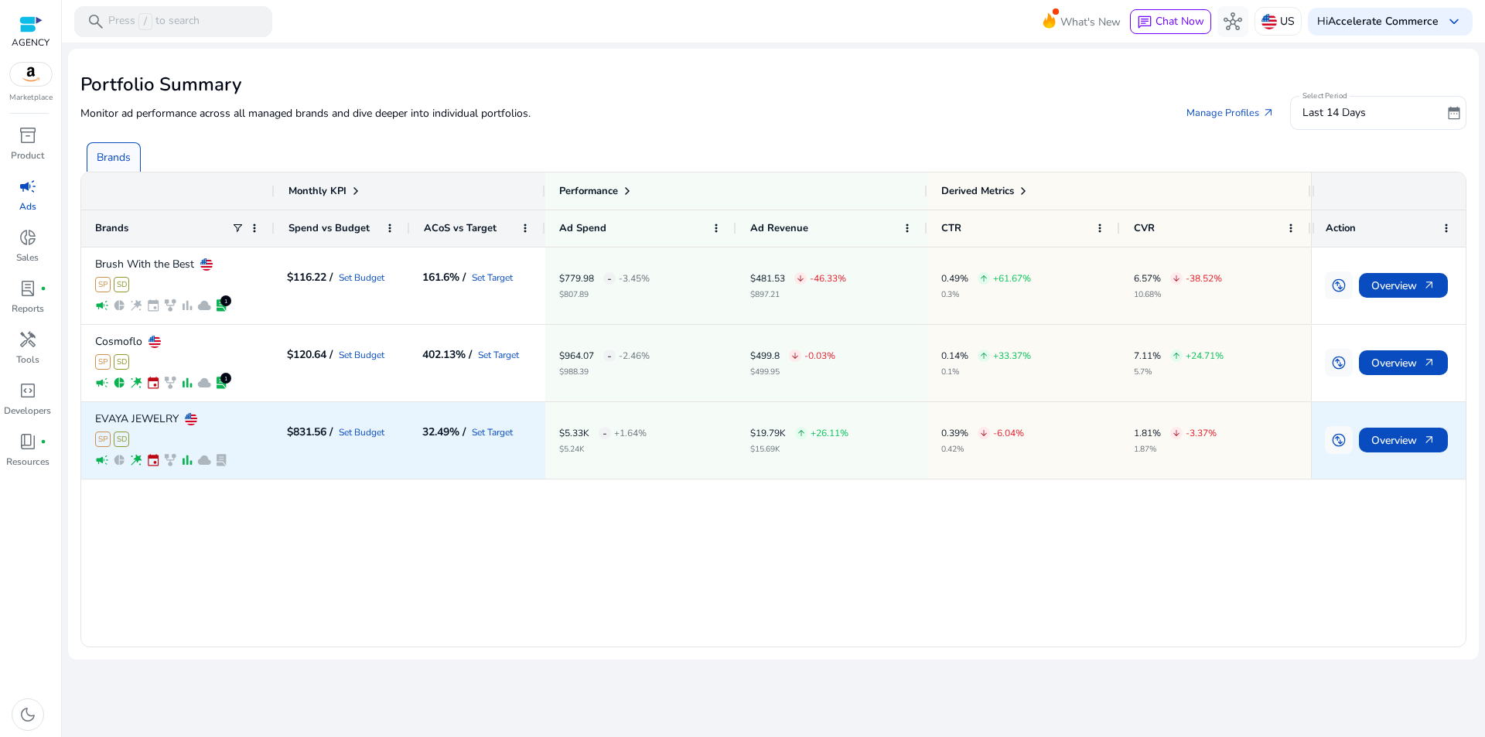
click at [1476, 449] on mat-card "Portfolio Summary Monitor ad performance across all managed brands and dive dee…" at bounding box center [773, 354] width 1411 height 611
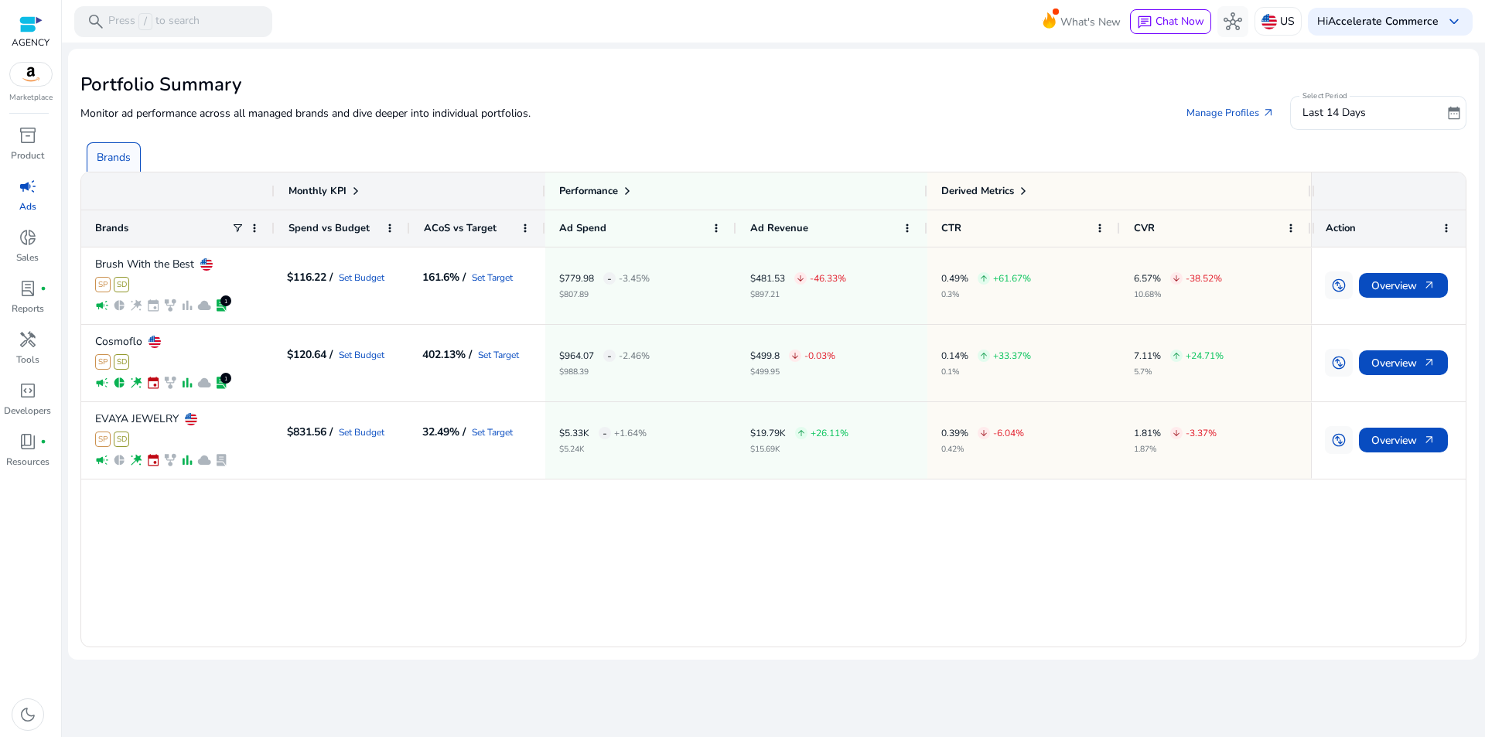
click at [1045, 612] on div "Brush With the Best SP SD campaign pie_chart wand_stars event family_history ba…" at bounding box center [696, 447] width 1230 height 399
drag, startPoint x: 1017, startPoint y: 73, endPoint x: 1025, endPoint y: 64, distance: 11.5
click at [1017, 71] on mat-card "Portfolio Summary Monitor ad performance across all managed brands and dive dee…" at bounding box center [773, 354] width 1411 height 611
click at [905, 92] on h2 "Portfolio Summary" at bounding box center [773, 84] width 1386 height 22
click at [1131, 535] on div "Brush With the Best SP SD campaign pie_chart wand_stars event family_history ba…" at bounding box center [696, 447] width 1230 height 399
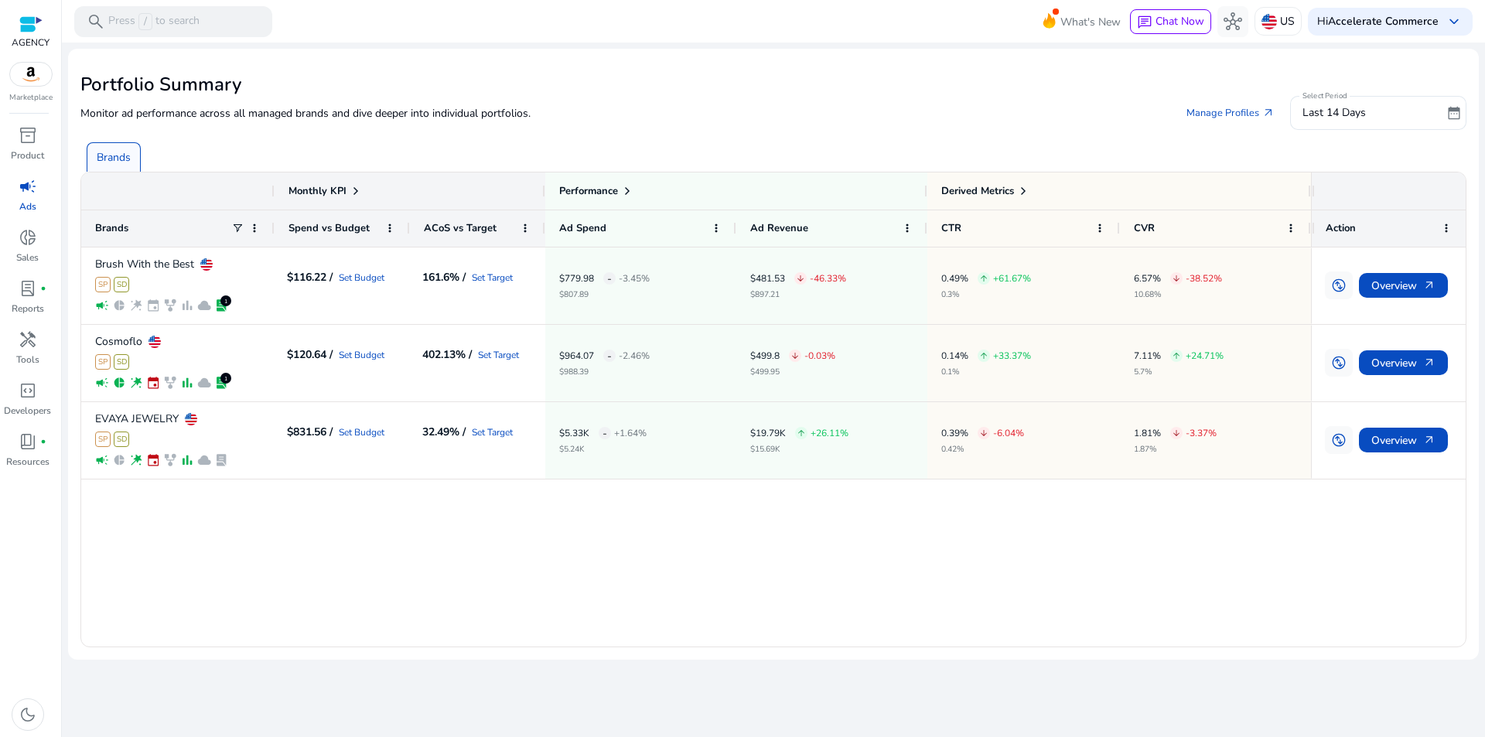
click at [1330, 539] on div "Brush With the Best SP SD campaign pie_chart wand_stars event family_history ba…" at bounding box center [773, 447] width 1385 height 399
click at [1071, 537] on div "Brush With the Best SP SD campaign pie_chart wand_stars event family_history ba…" at bounding box center [696, 447] width 1230 height 399
click at [746, 569] on div "Brush With the Best SP SD campaign pie_chart wand_stars event family_history ba…" at bounding box center [696, 447] width 1230 height 399
click at [783, 559] on div "Brush With the Best SP SD campaign pie_chart wand_stars event family_history ba…" at bounding box center [696, 447] width 1230 height 399
click at [696, 553] on div "Brush With the Best SP SD campaign pie_chart wand_stars event family_history ba…" at bounding box center [696, 447] width 1230 height 399
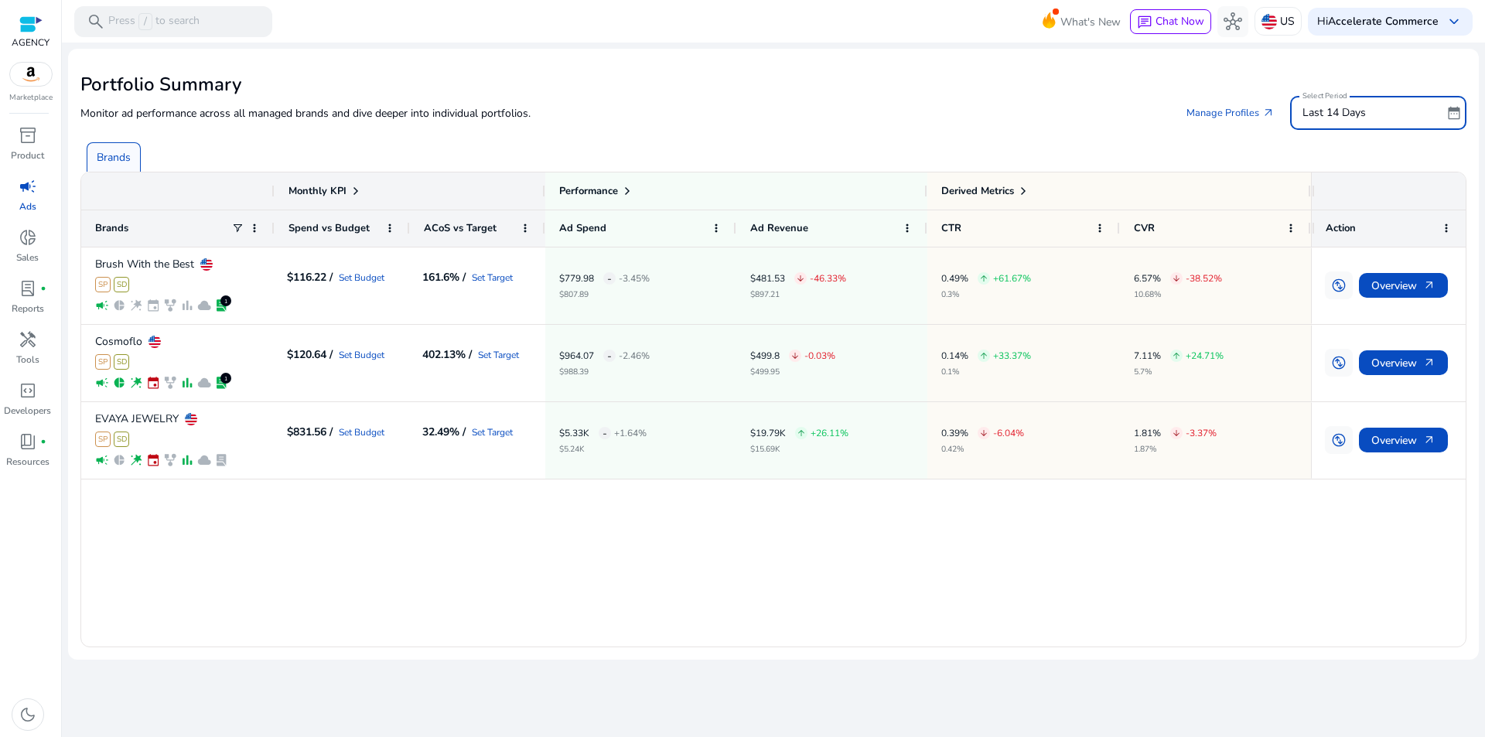
click at [1372, 111] on div "Last 14 Days" at bounding box center [1372, 112] width 139 height 17
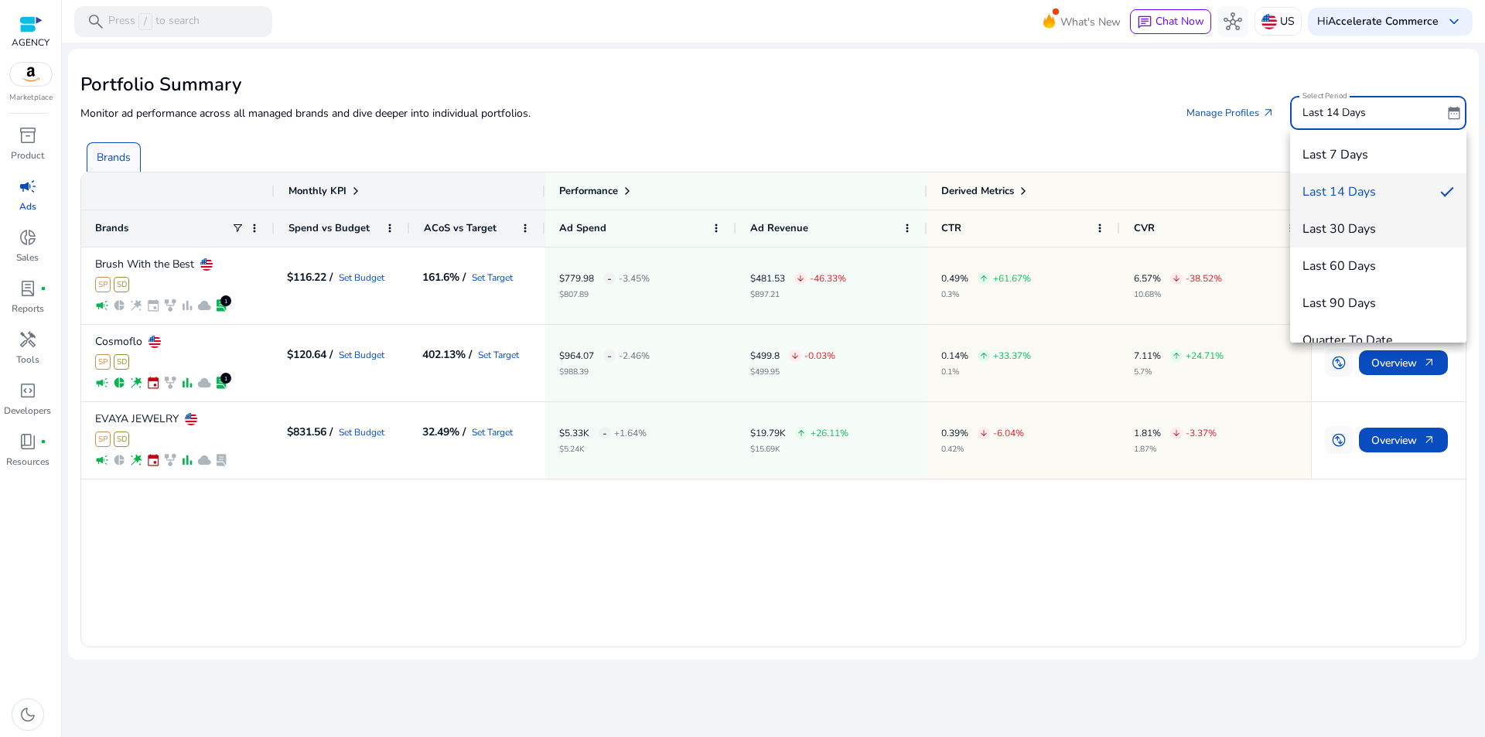
click at [1373, 237] on span "Last 30 Days" at bounding box center [1379, 228] width 152 height 17
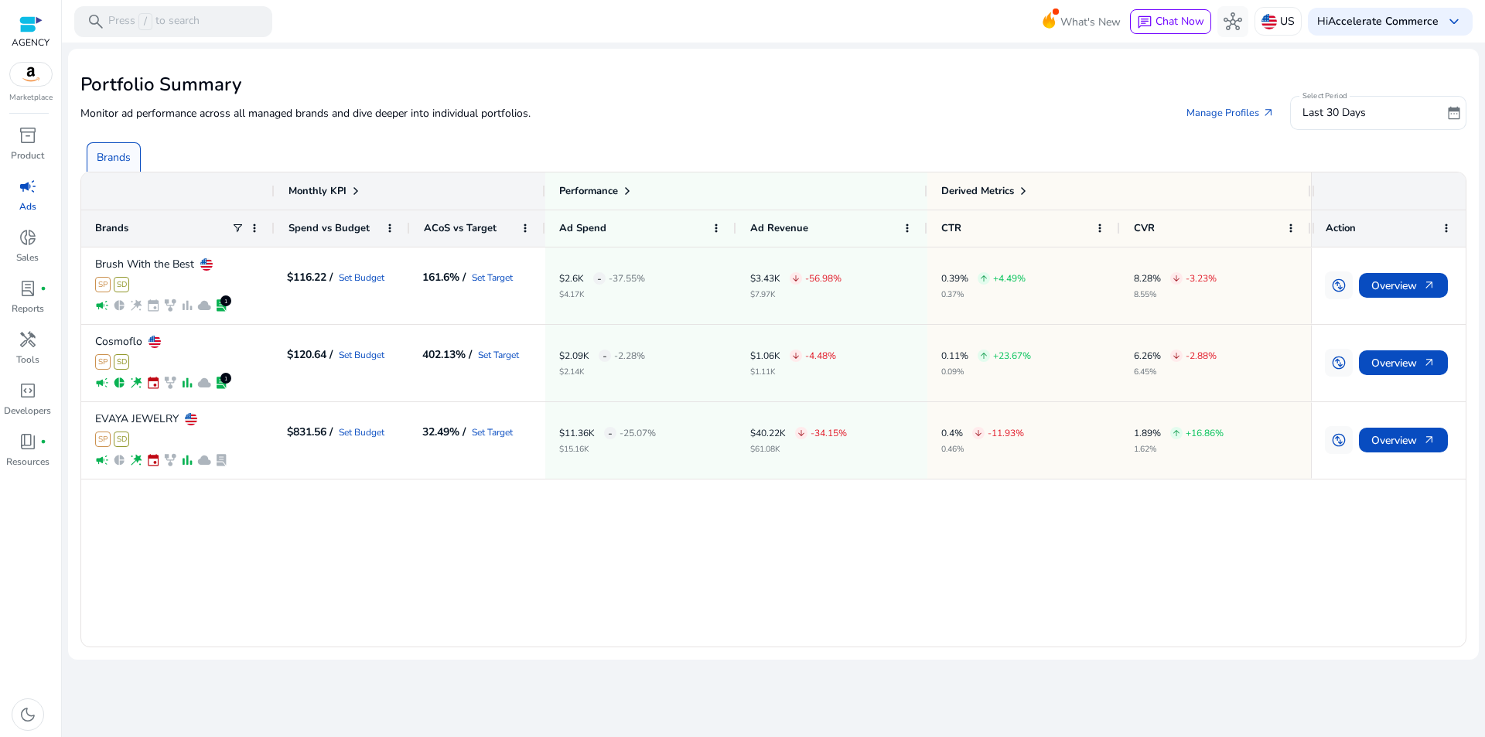
click at [1078, 622] on div "Brush With the Best SP SD campaign pie_chart wand_stars event family_history ba…" at bounding box center [696, 447] width 1230 height 399
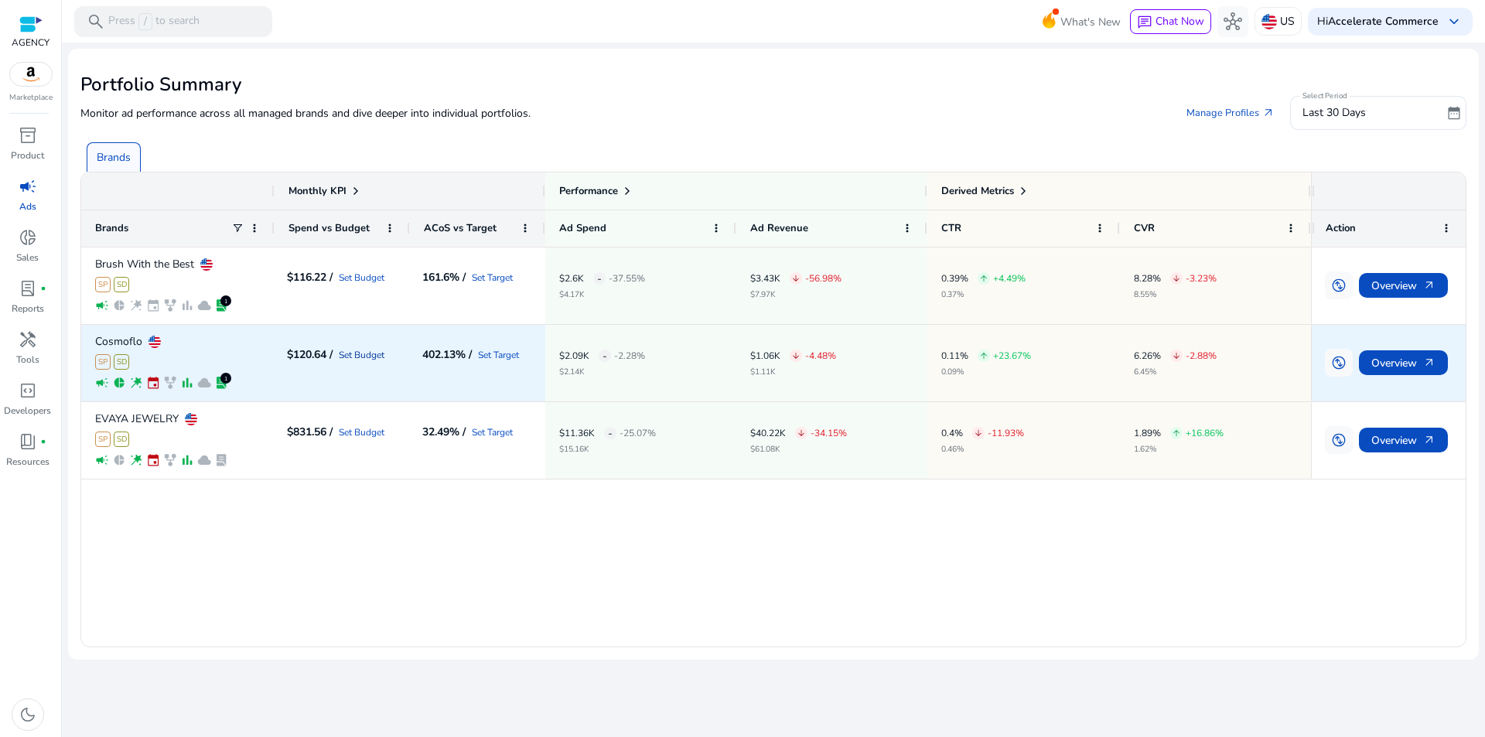
click at [366, 357] on link "Set Budget" at bounding box center [362, 354] width 46 height 9
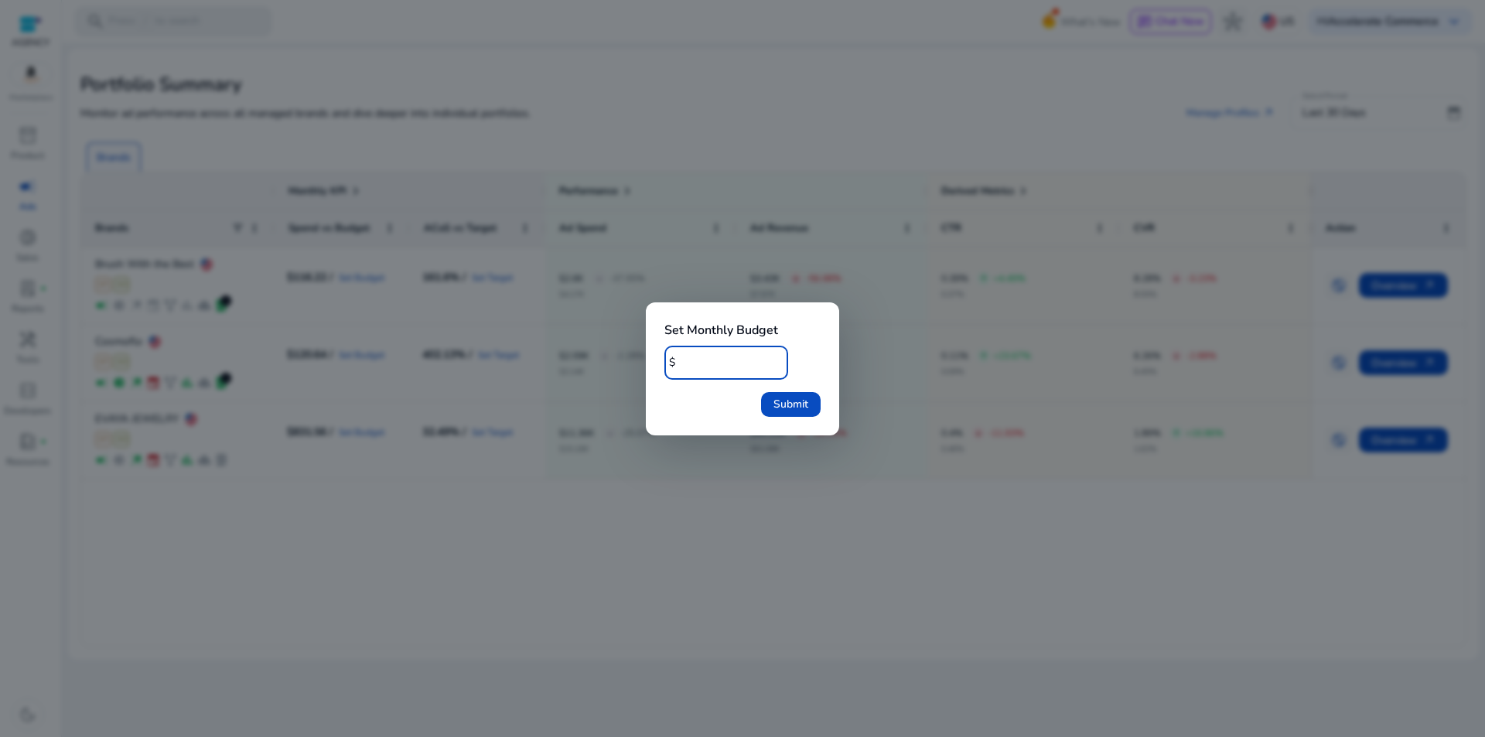
click at [678, 313] on div "Set Monthly Budget $ * Submit" at bounding box center [742, 368] width 193 height 133
click at [633, 241] on div at bounding box center [742, 368] width 1485 height 737
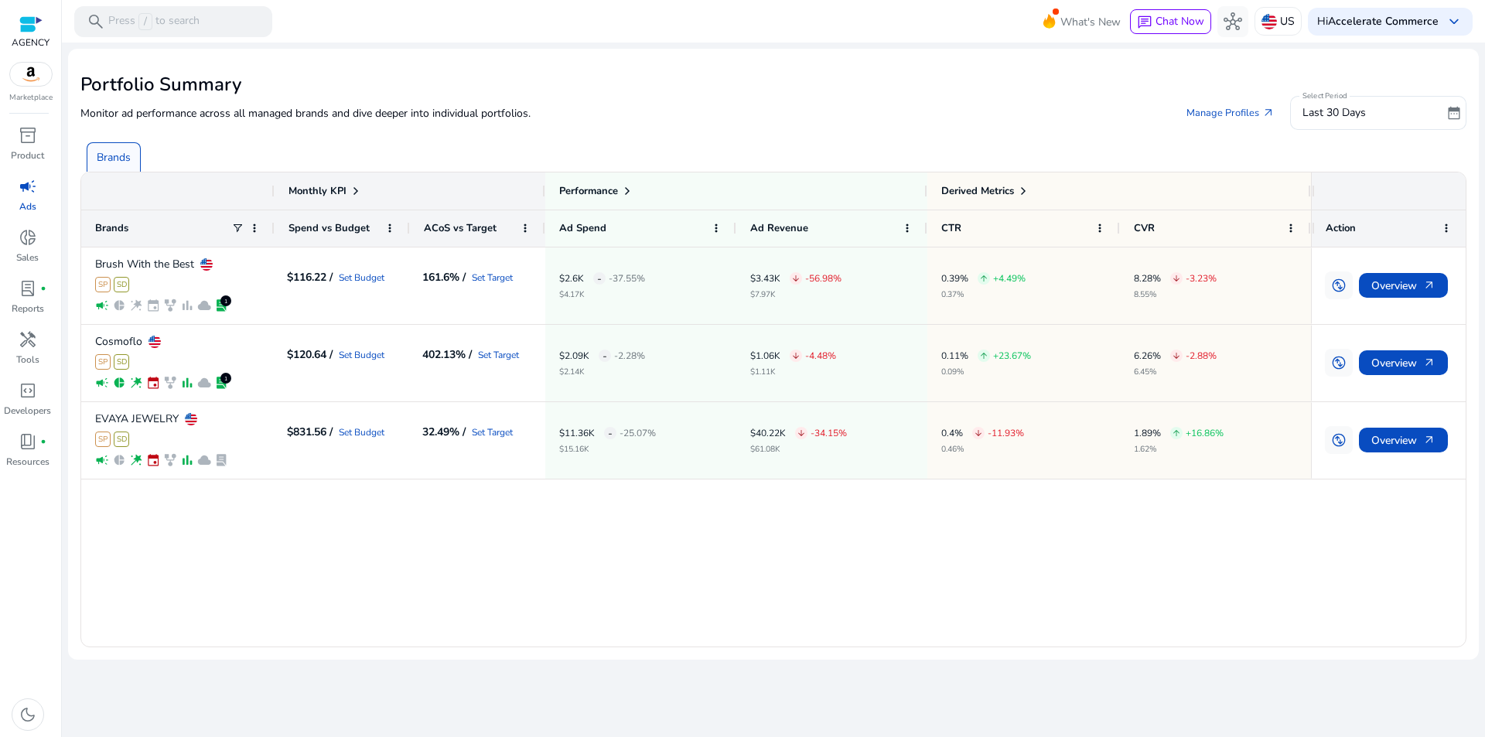
click at [535, 585] on div "Brush With the Best SP SD campaign pie_chart wand_stars event family_history ba…" at bounding box center [696, 447] width 1230 height 399
click at [726, 530] on div "Brush With the Best SP SD campaign pie_chart wand_stars event family_history ba…" at bounding box center [696, 447] width 1230 height 399
click at [662, 538] on div "Brush With the Best SP SD campaign pie_chart wand_stars event family_history ba…" at bounding box center [696, 447] width 1230 height 399
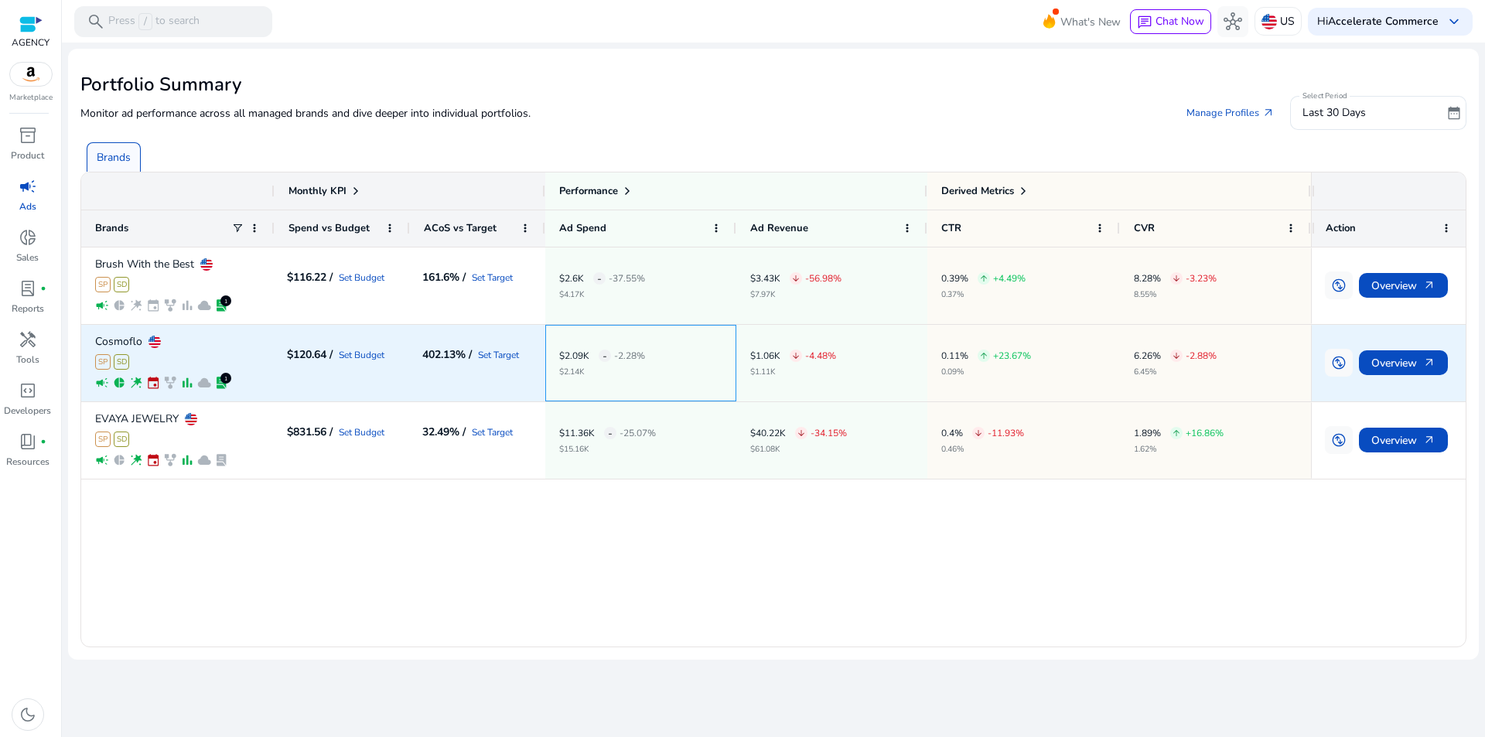
drag, startPoint x: 601, startPoint y: 374, endPoint x: 566, endPoint y: 354, distance: 39.8
click at [566, 354] on div "$2.09K - -2.28% $2.14K" at bounding box center [602, 363] width 86 height 26
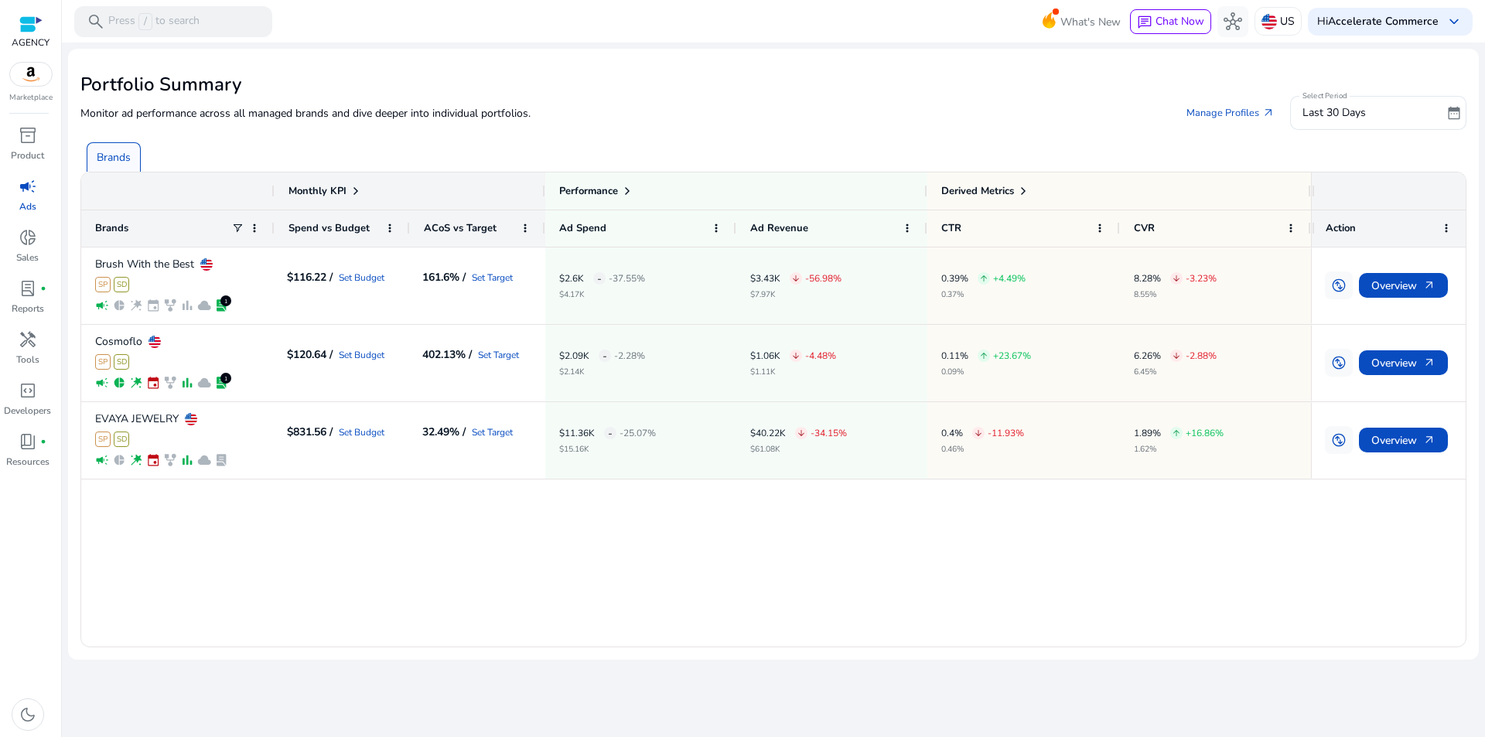
click at [698, 512] on div "Brush With the Best SP SD campaign pie_chart wand_stars event family_history ba…" at bounding box center [696, 447] width 1230 height 399
drag, startPoint x: 997, startPoint y: 381, endPoint x: 142, endPoint y: 337, distance: 856.0
click at [91, 270] on div "Brush With the Best SP SD campaign pie_chart wand_stars event family_history ba…" at bounding box center [696, 364] width 1230 height 232
click at [368, 559] on div "Brush With the Best SP SD campaign pie_chart wand_stars event family_history ba…" at bounding box center [696, 447] width 1230 height 399
drag, startPoint x: 324, startPoint y: 556, endPoint x: 74, endPoint y: 411, distance: 289.1
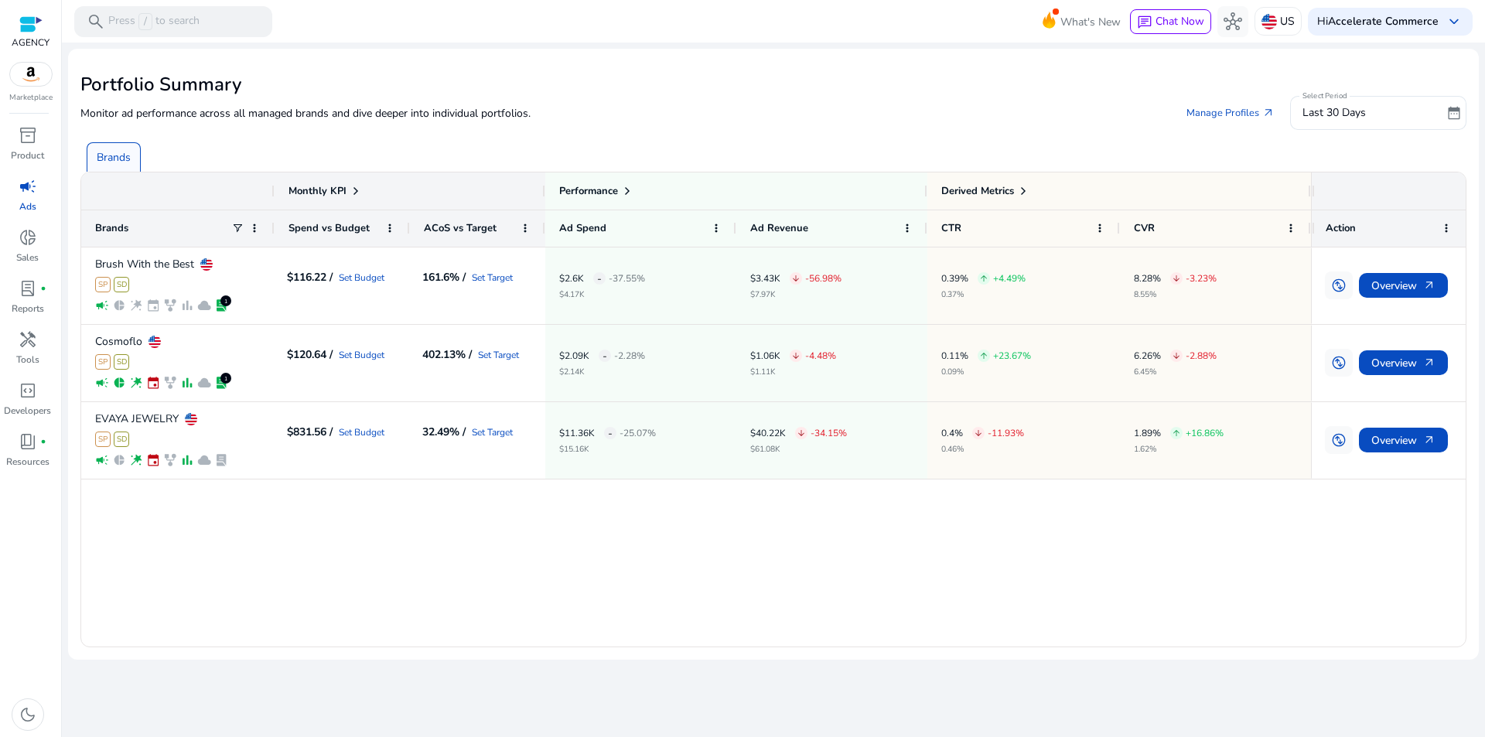
click at [62, 406] on mat-sidenav-content "search Press / to search What's New chat Chat Now hub US Hi Accelerate Commerce…" at bounding box center [773, 368] width 1423 height 737
click at [348, 545] on div "Brush With the Best SP SD campaign pie_chart wand_stars event family_history ba…" at bounding box center [696, 447] width 1230 height 399
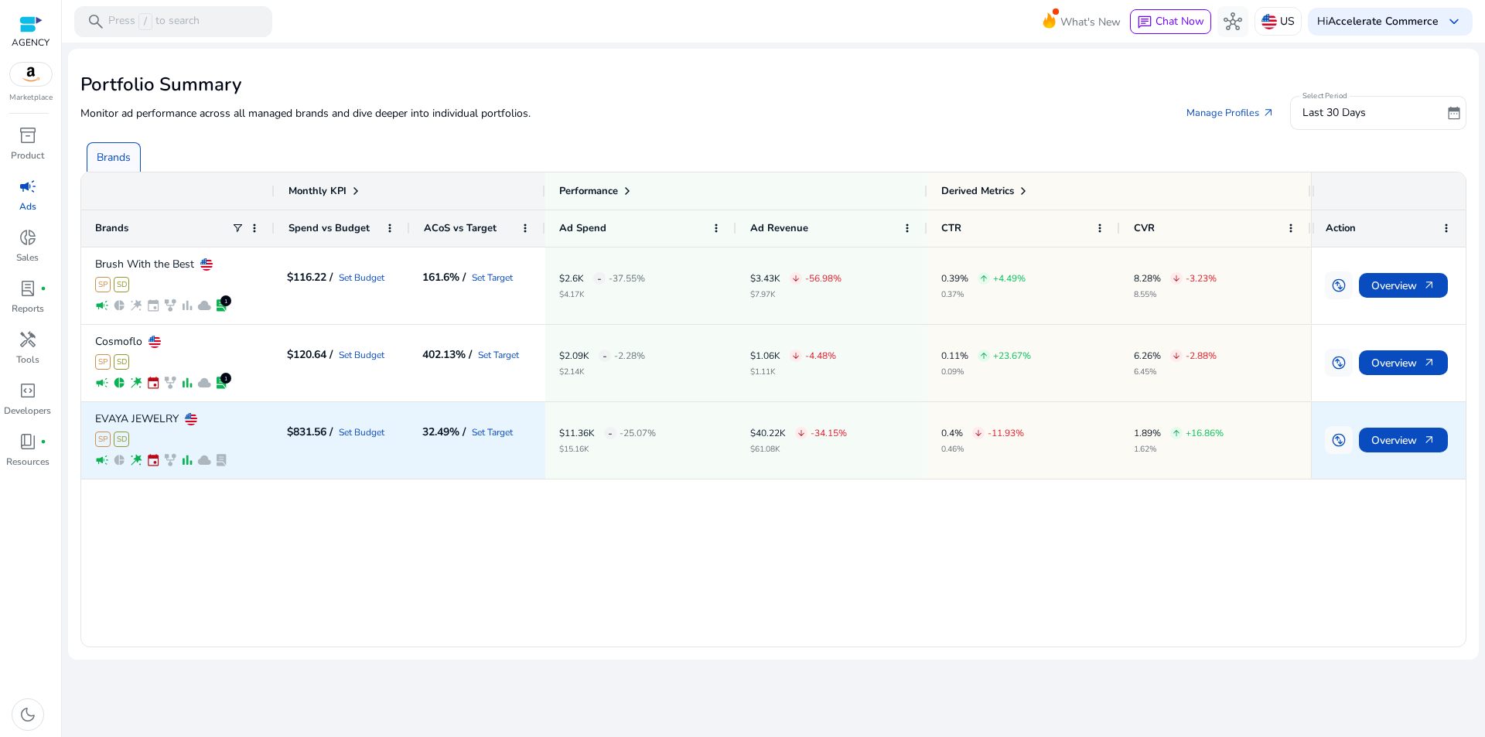
drag, startPoint x: 261, startPoint y: 527, endPoint x: 88, endPoint y: 423, distance: 201.9
click at [88, 423] on div "Brush With the Best SP SD campaign pie_chart wand_stars event family_history ba…" at bounding box center [696, 447] width 1230 height 399
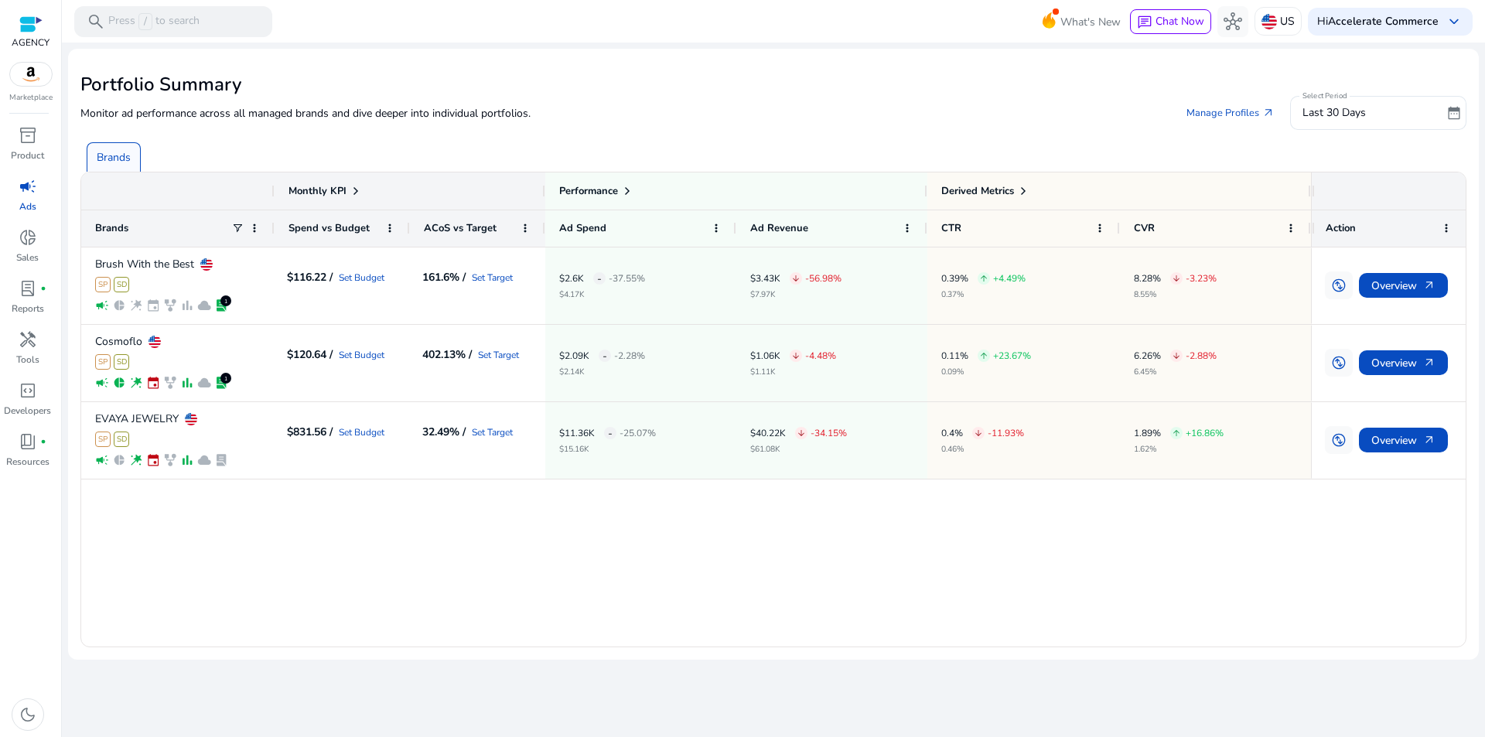
click at [490, 512] on div "Brush With the Best SP SD campaign pie_chart wand_stars event family_history ba…" at bounding box center [696, 447] width 1230 height 399
